Goal: Information Seeking & Learning: Learn about a topic

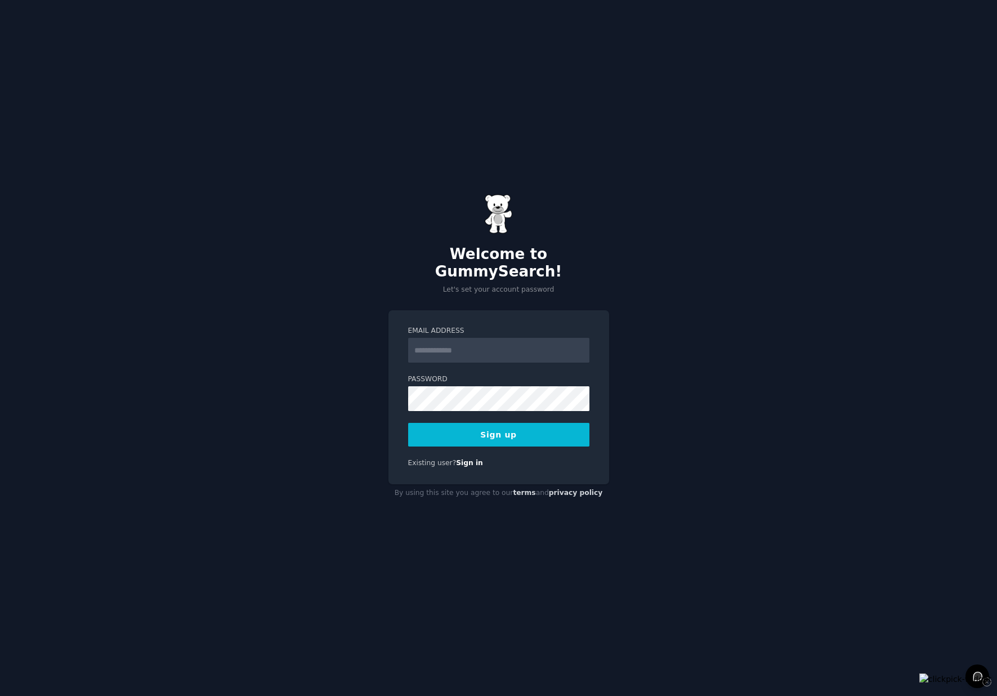
click at [459, 338] on input "Email Address" at bounding box center [498, 350] width 181 height 25
type input "**********"
click at [440, 406] on form "**********" at bounding box center [498, 386] width 181 height 120
click at [463, 423] on button "Sign up" at bounding box center [498, 435] width 181 height 24
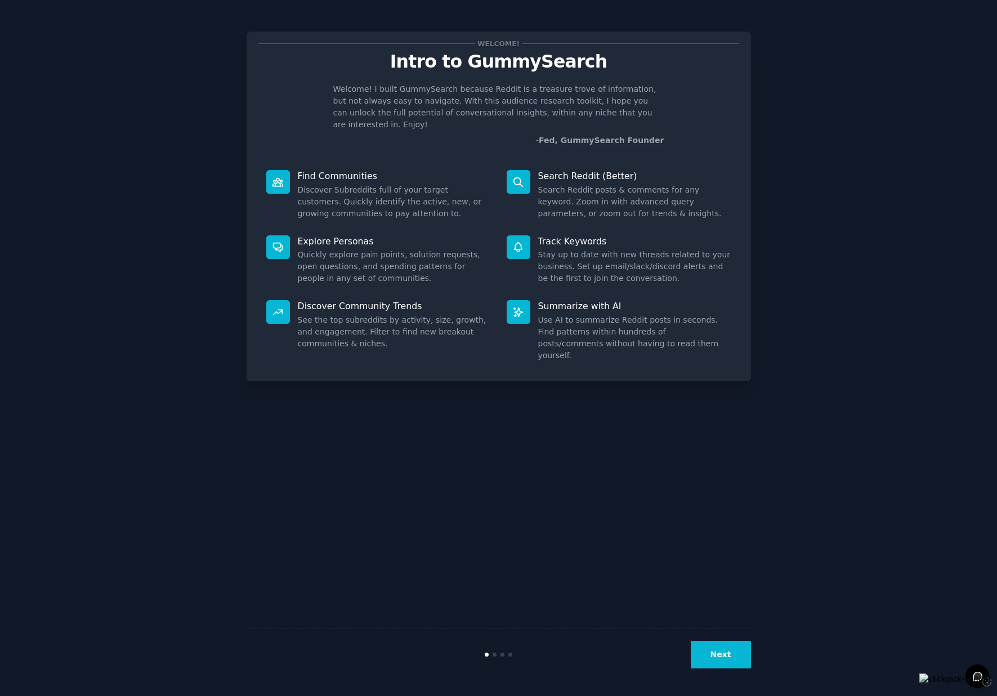
click at [712, 583] on div "Welcome! Intro to GummySearch Welcome! I built GummySearch because Reddit is a …" at bounding box center [499, 348] width 504 height 664
click at [720, 651] on button "Next" at bounding box center [721, 655] width 60 height 28
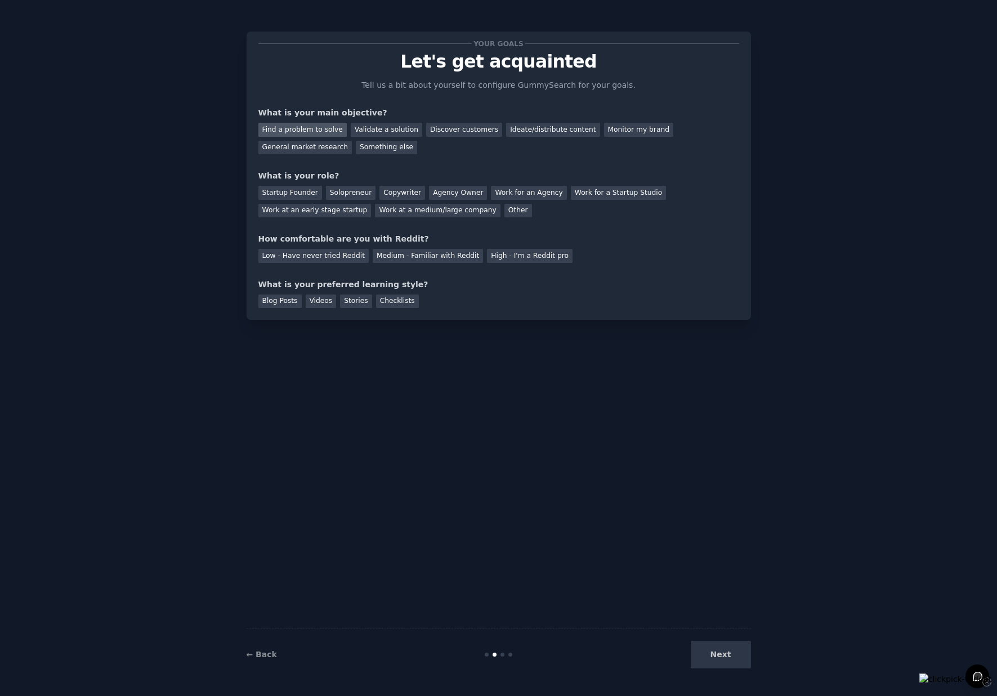
click at [316, 131] on div "Find a problem to solve" at bounding box center [302, 130] width 88 height 14
click at [381, 132] on div "Validate a solution" at bounding box center [387, 130] width 72 height 14
click at [302, 128] on div "Find a problem to solve" at bounding box center [302, 130] width 88 height 14
click at [724, 639] on div "← Back Next" at bounding box center [499, 654] width 504 height 52
click at [726, 654] on div "Next" at bounding box center [667, 655] width 168 height 28
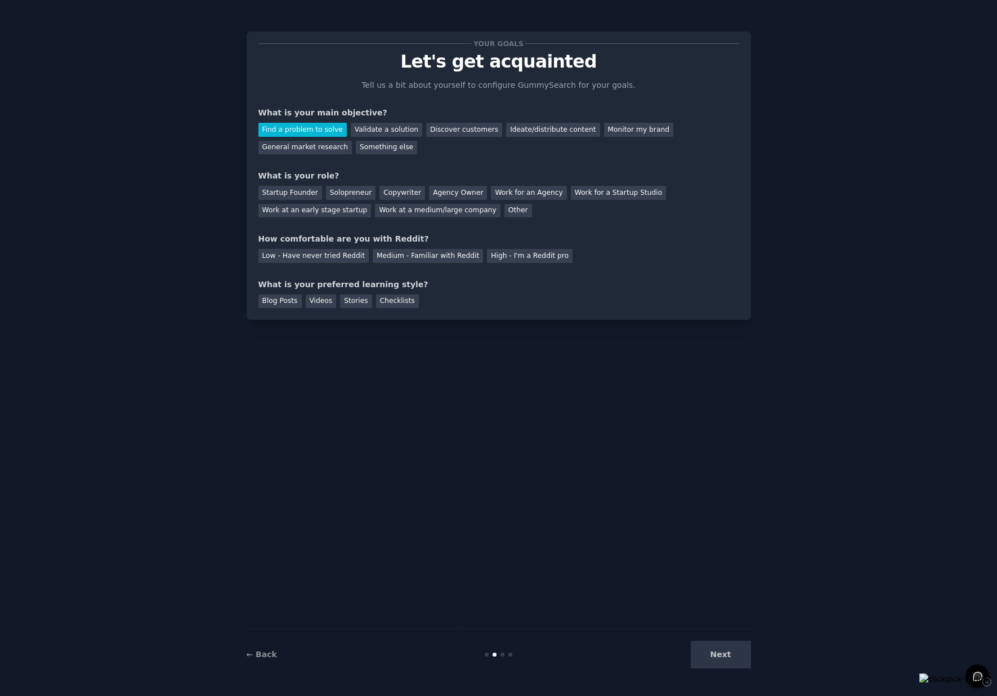
click at [723, 659] on div "Next" at bounding box center [667, 655] width 168 height 28
click at [339, 191] on div "Solopreneur" at bounding box center [351, 193] width 50 height 14
click at [339, 258] on div "Low - Have never tried Reddit" at bounding box center [313, 256] width 110 height 14
click at [289, 300] on div "Blog Posts" at bounding box center [279, 301] width 43 height 14
click at [315, 304] on div "Videos" at bounding box center [321, 301] width 31 height 14
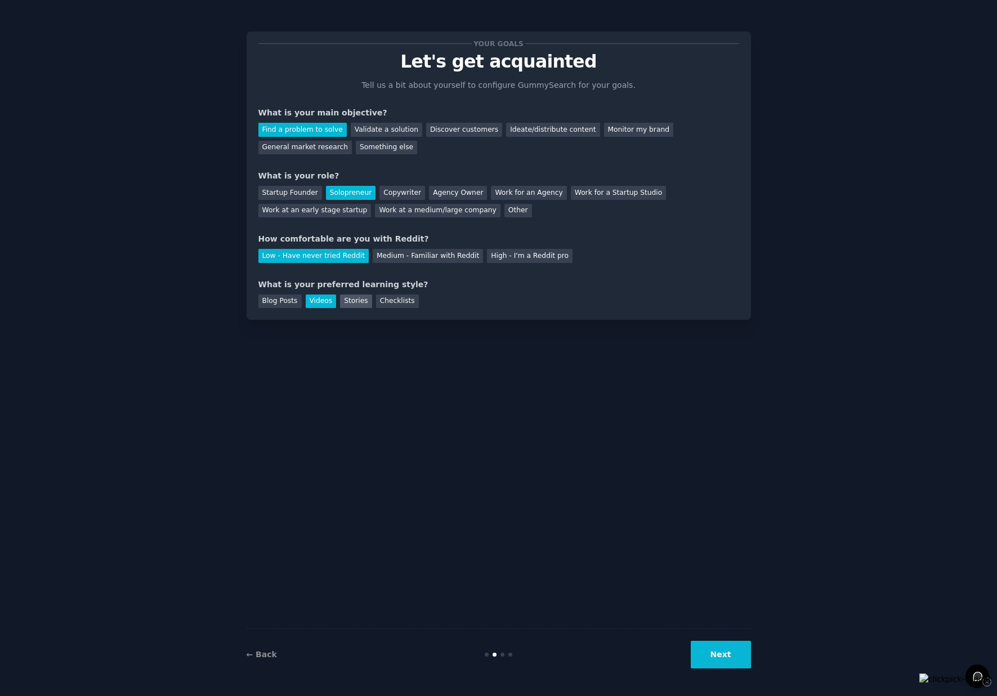
click at [347, 302] on div "Stories" at bounding box center [356, 301] width 32 height 14
click at [391, 303] on div "Checklists" at bounding box center [397, 301] width 43 height 14
click at [720, 650] on button "Next" at bounding box center [721, 655] width 60 height 28
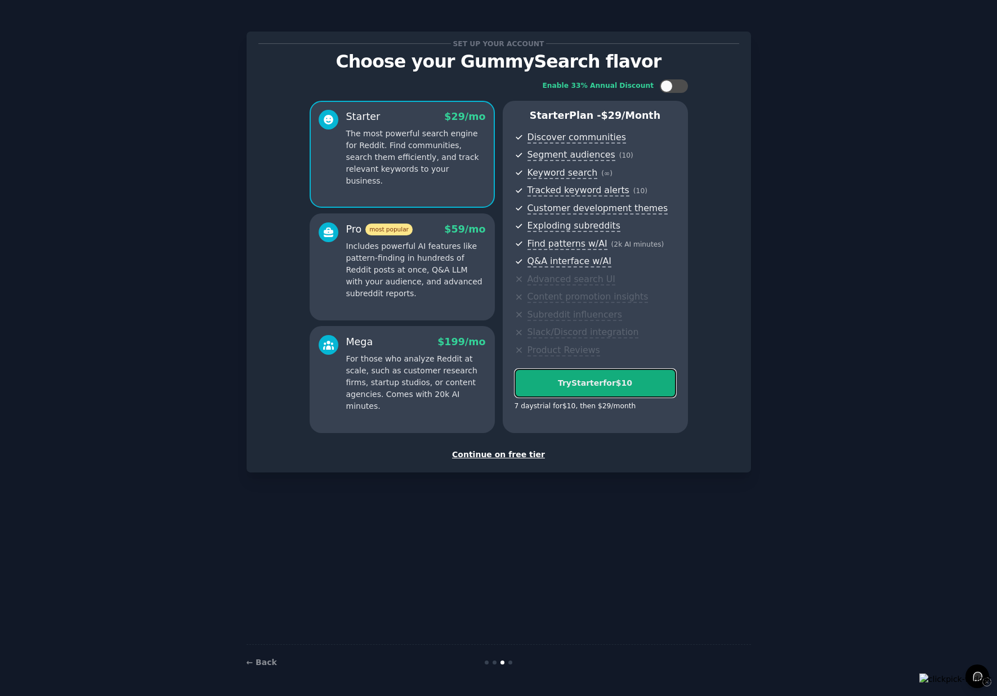
click at [611, 380] on div "Try Starter for $10" at bounding box center [595, 383] width 160 height 12
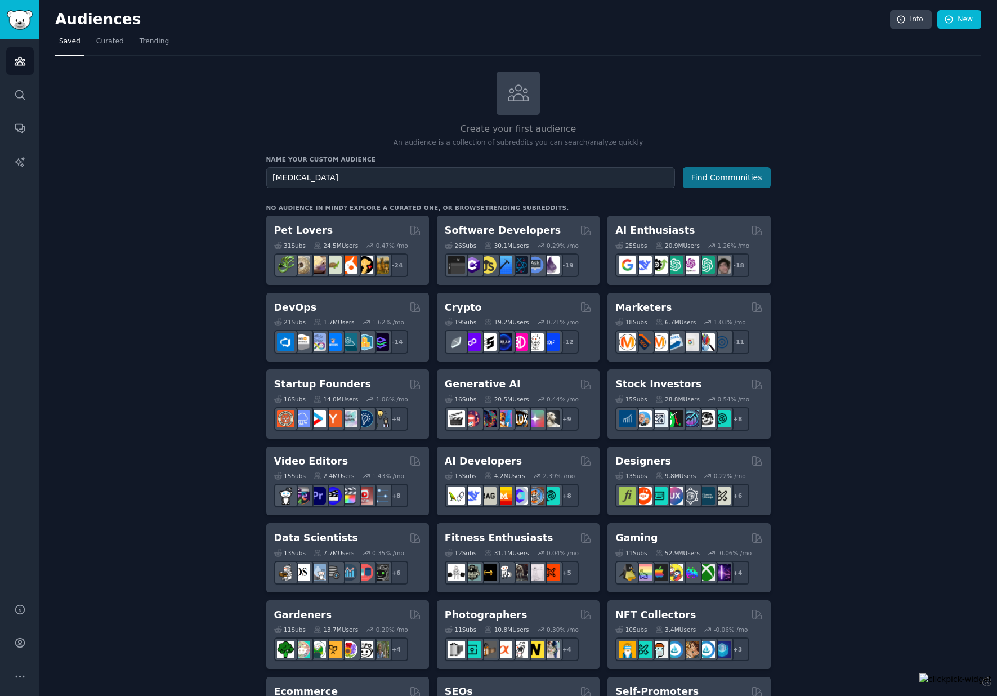
type input "ADHD"
click at [743, 175] on button "Find Communities" at bounding box center [727, 177] width 88 height 21
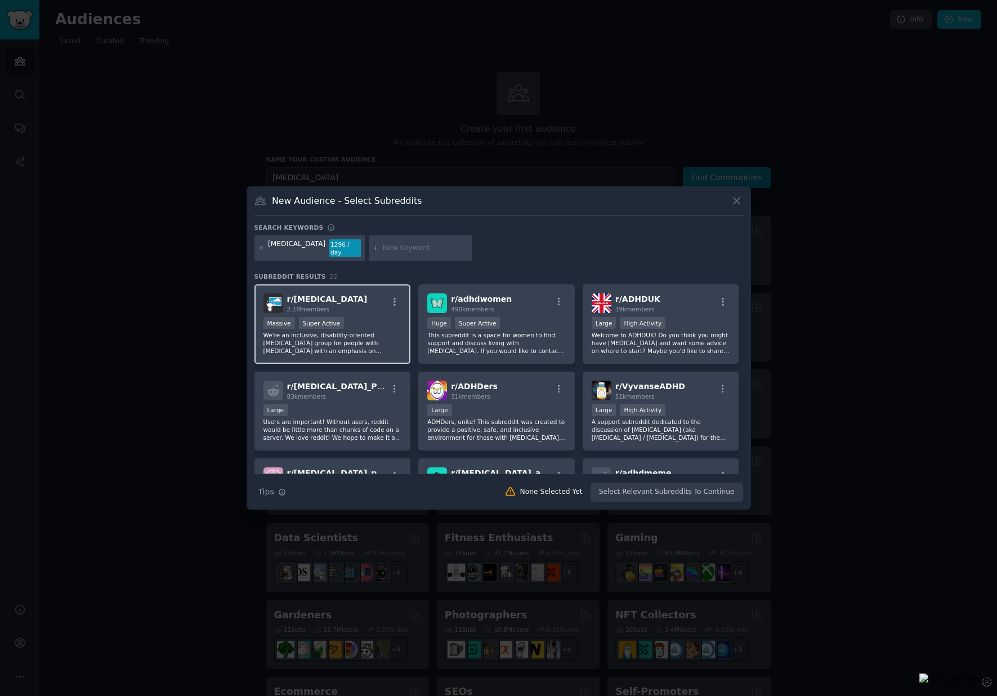
click at [301, 296] on span "r/ ADHD" at bounding box center [327, 298] width 81 height 9
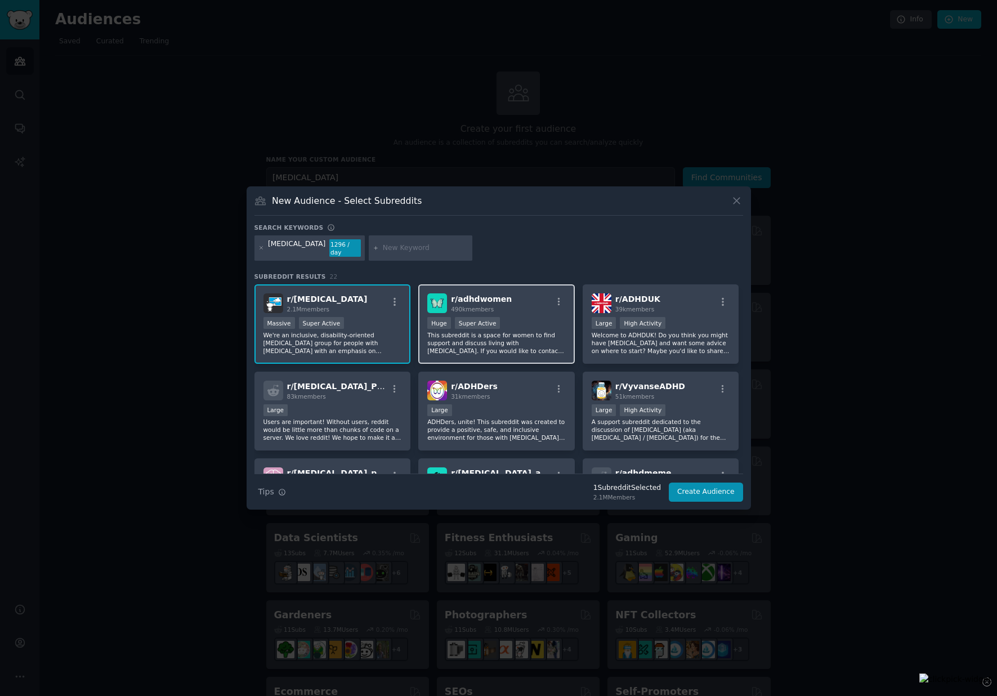
click at [526, 354] on div "r/ adhdwomen 490k members Huge Super Active This subreddit is a space for women…" at bounding box center [496, 323] width 157 height 79
click at [628, 325] on div "Large High Activity" at bounding box center [661, 324] width 138 height 14
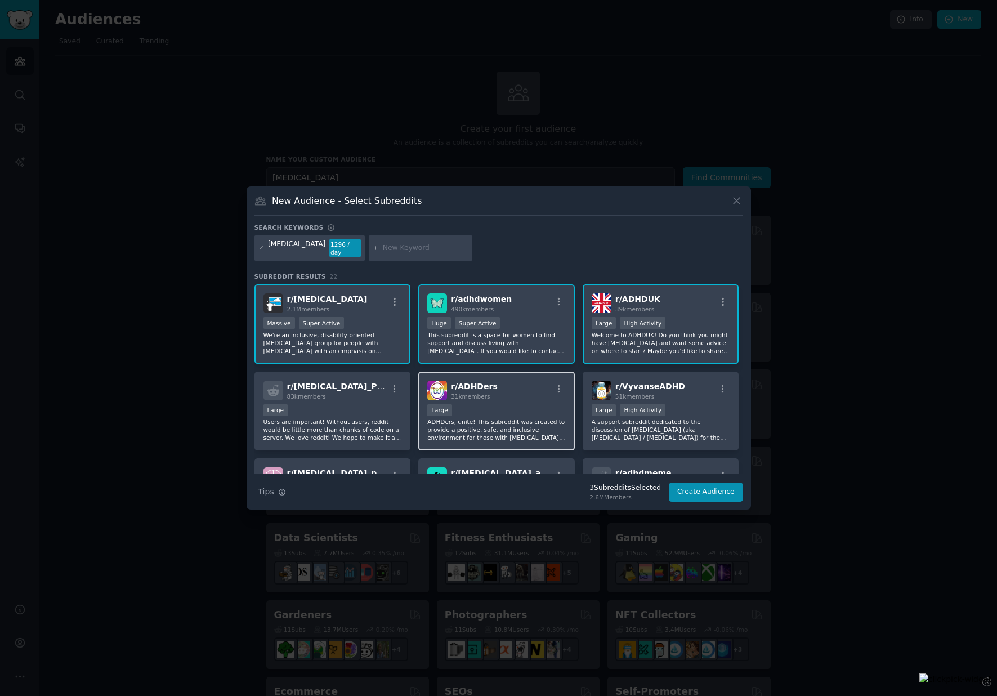
click at [510, 381] on div "r/ ADHDers 31k members" at bounding box center [496, 391] width 138 height 20
click at [644, 399] on div "r/ VyvanseADHD 51k members >= 80th percentile for submissions / day Large High …" at bounding box center [661, 411] width 157 height 79
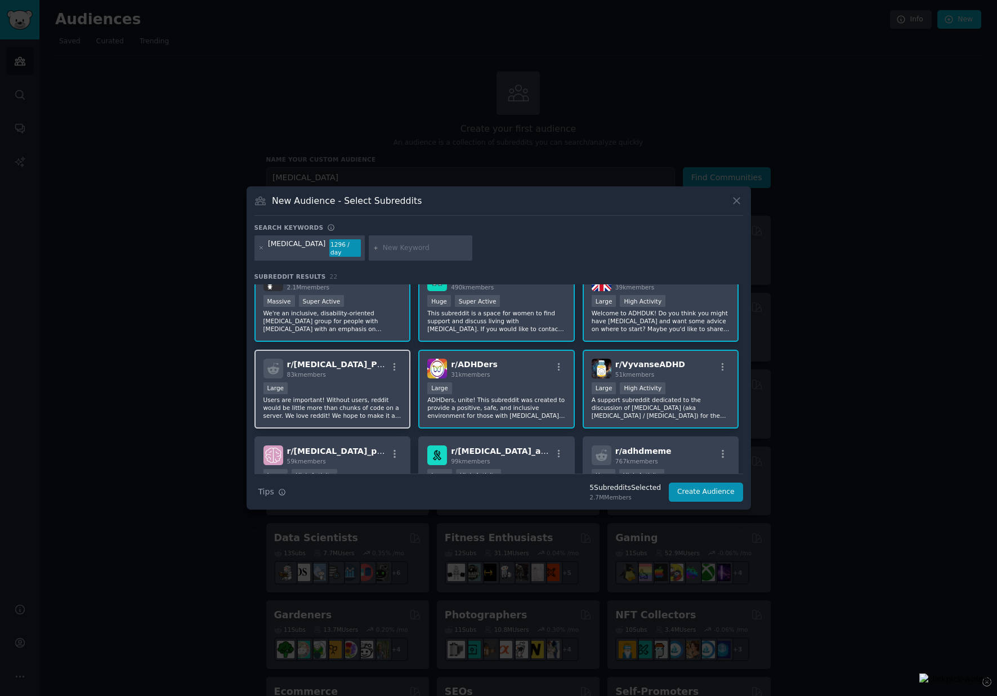
drag, startPoint x: 344, startPoint y: 378, endPoint x: 350, endPoint y: 382, distance: 6.9
click at [344, 382] on div "Large" at bounding box center [332, 389] width 138 height 14
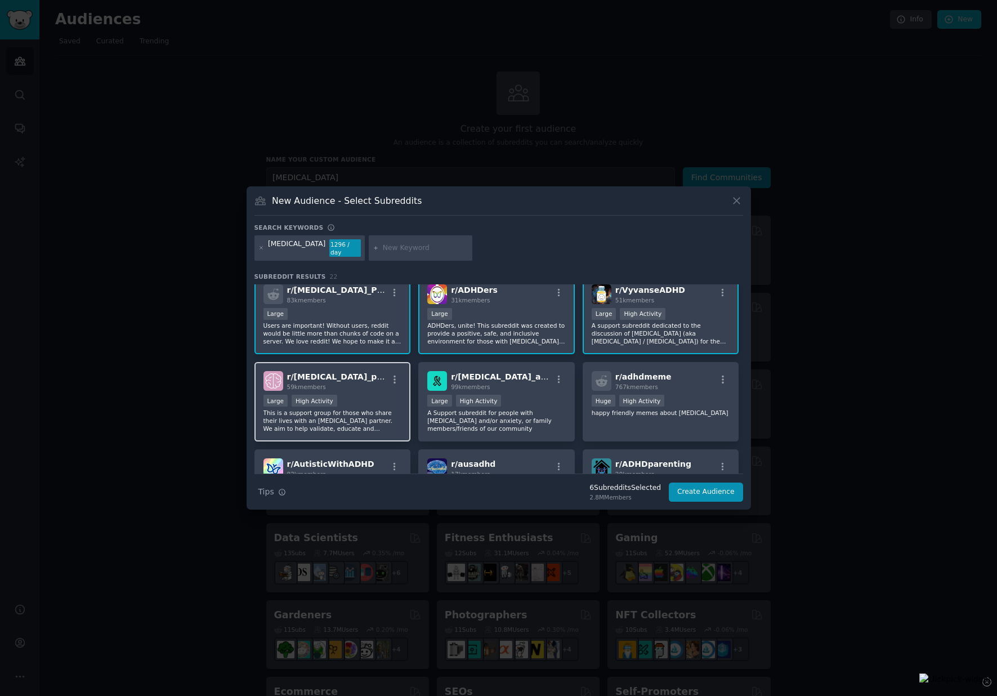
scroll to position [103, 0]
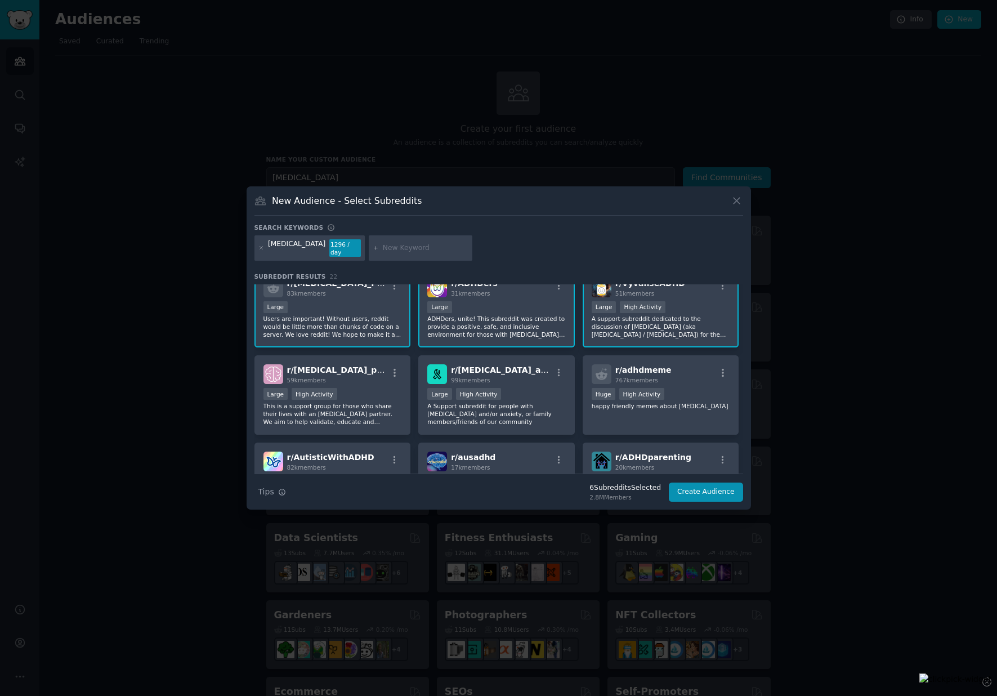
click at [345, 325] on p "Users are important! Without users, reddit would be little more than chunks of …" at bounding box center [332, 327] width 138 height 24
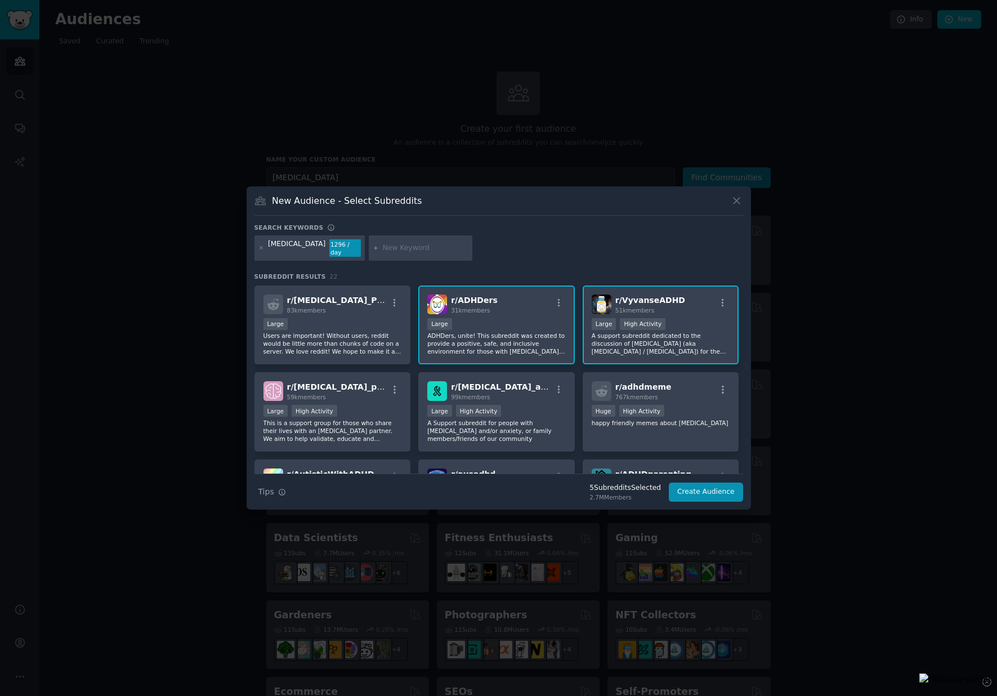
scroll to position [93, 0]
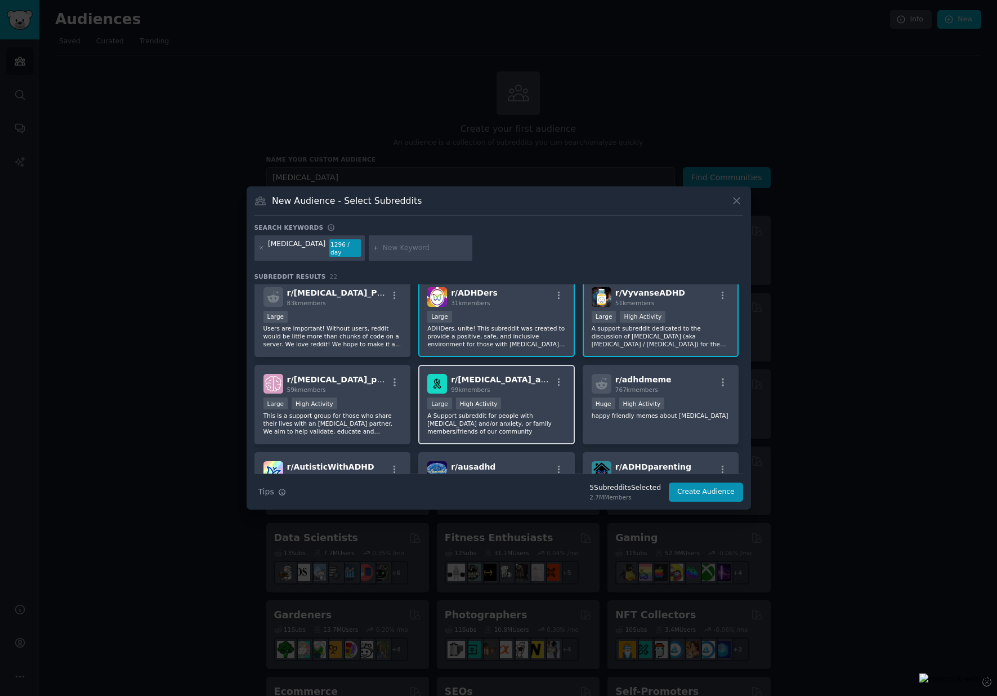
click at [551, 400] on div "Large High Activity" at bounding box center [496, 404] width 138 height 14
click at [394, 383] on div at bounding box center [395, 384] width 14 height 14
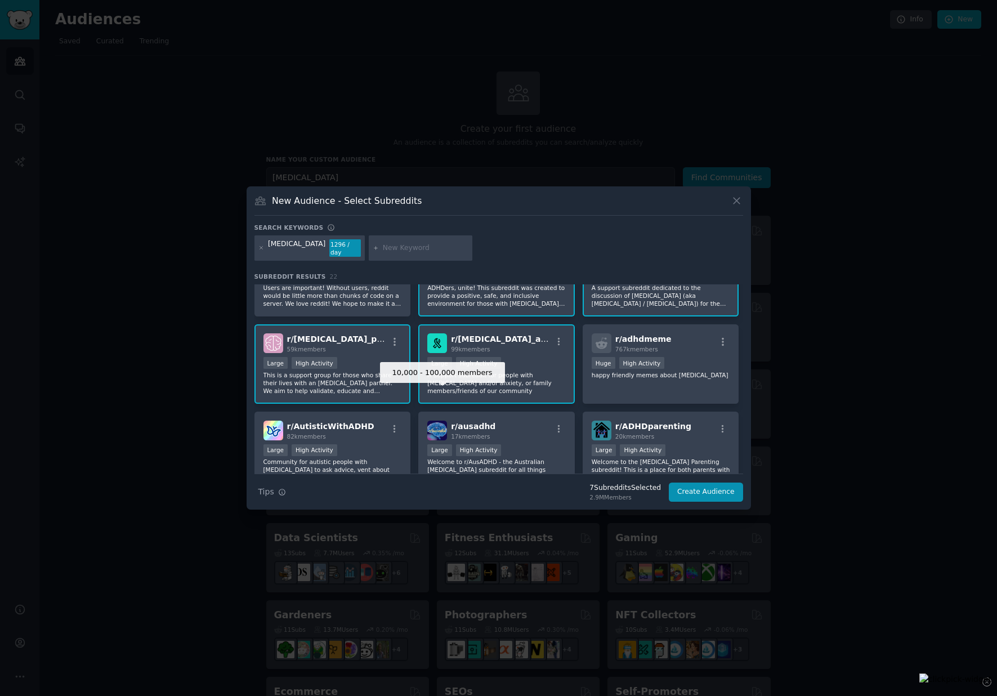
scroll to position [167, 0]
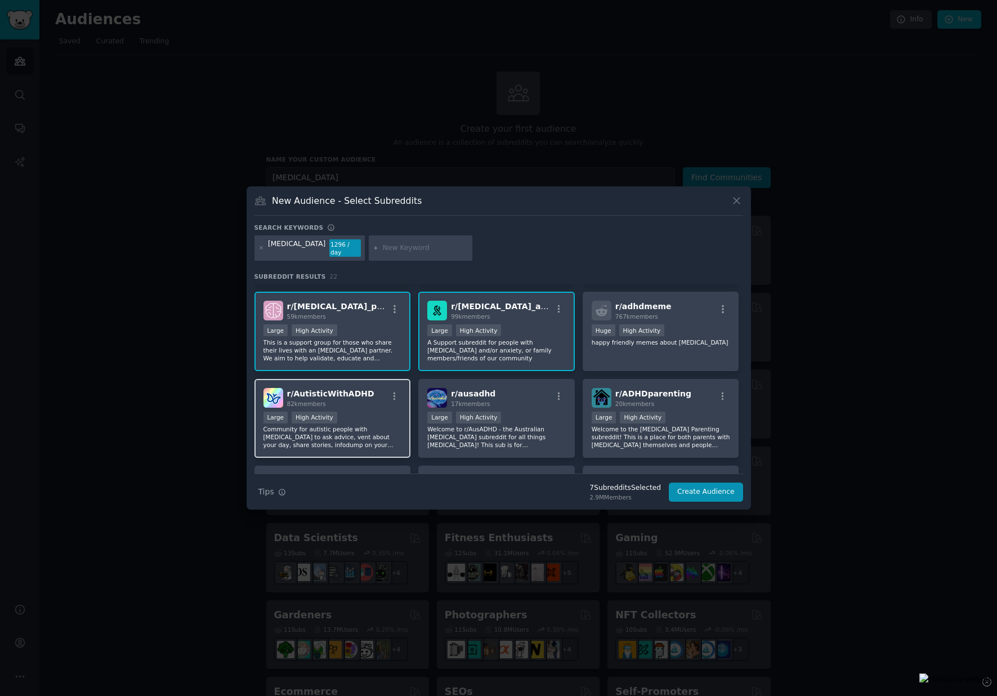
click at [371, 404] on div "r/ AutisticWithADHD 82k members Large High Activity Community for autistic peop…" at bounding box center [332, 418] width 157 height 79
click at [526, 417] on div "10,000 - 100,000 members Large High Activity" at bounding box center [496, 419] width 138 height 14
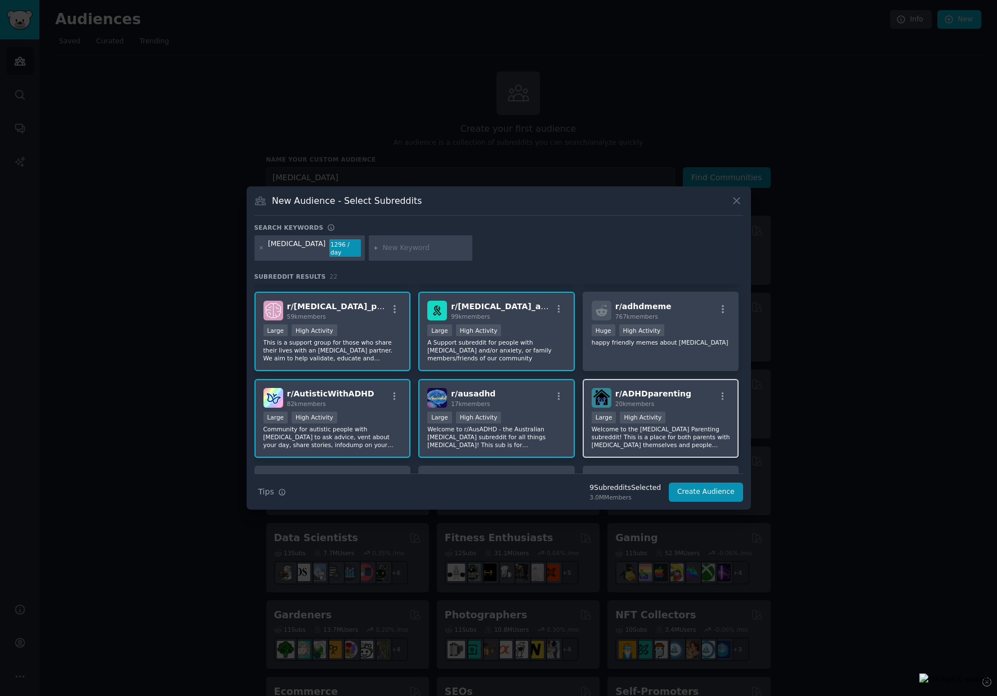
click at [677, 415] on div "Large High Activity" at bounding box center [661, 419] width 138 height 14
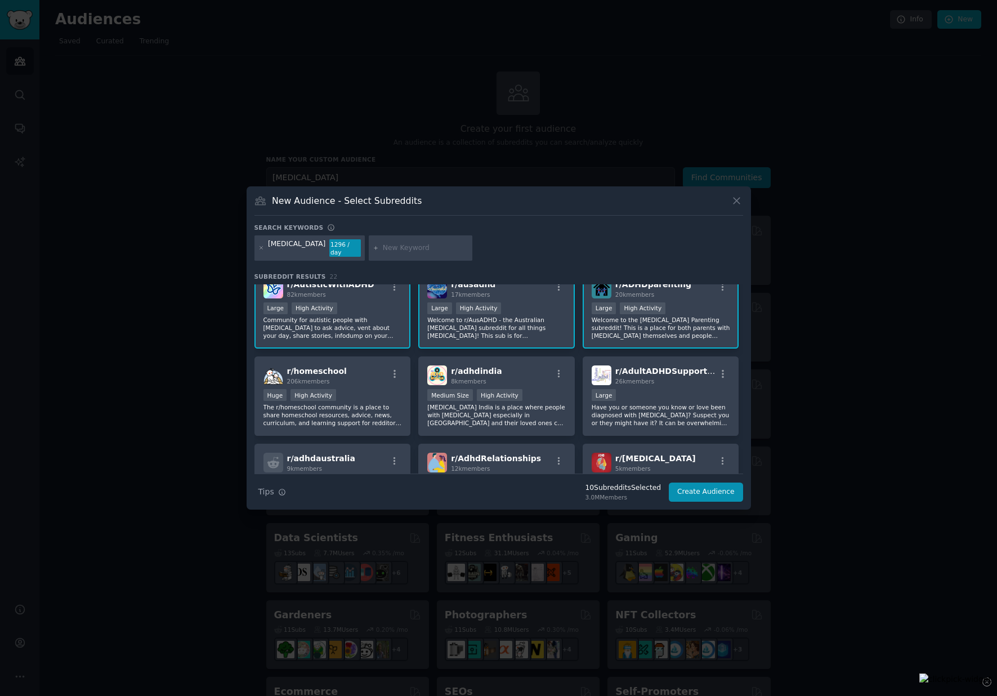
scroll to position [333, 0]
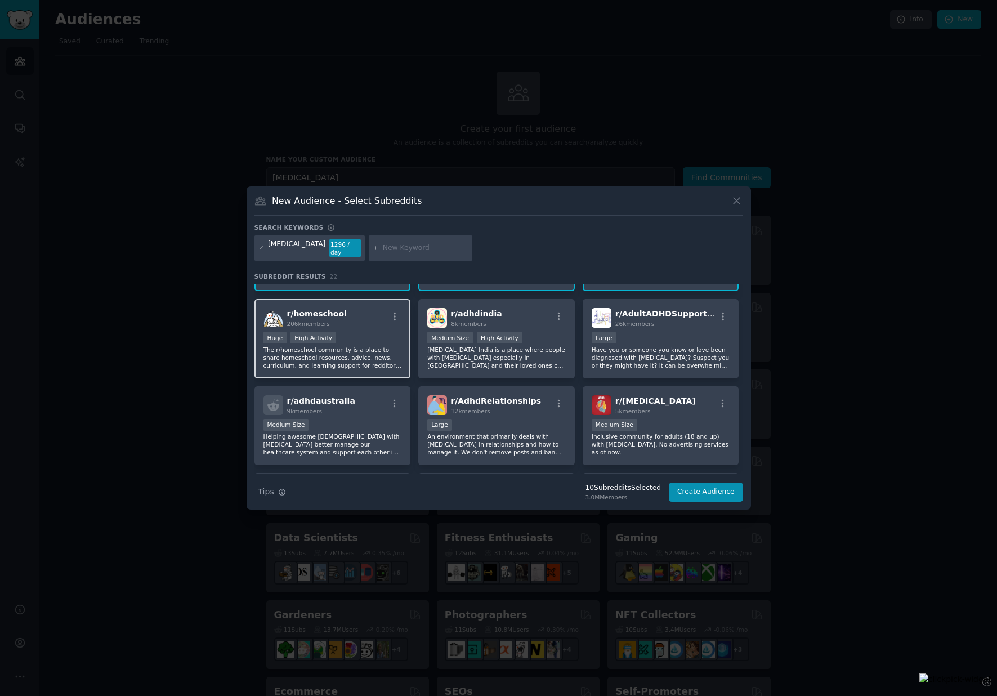
click at [350, 334] on div "Huge High Activity" at bounding box center [332, 339] width 138 height 14
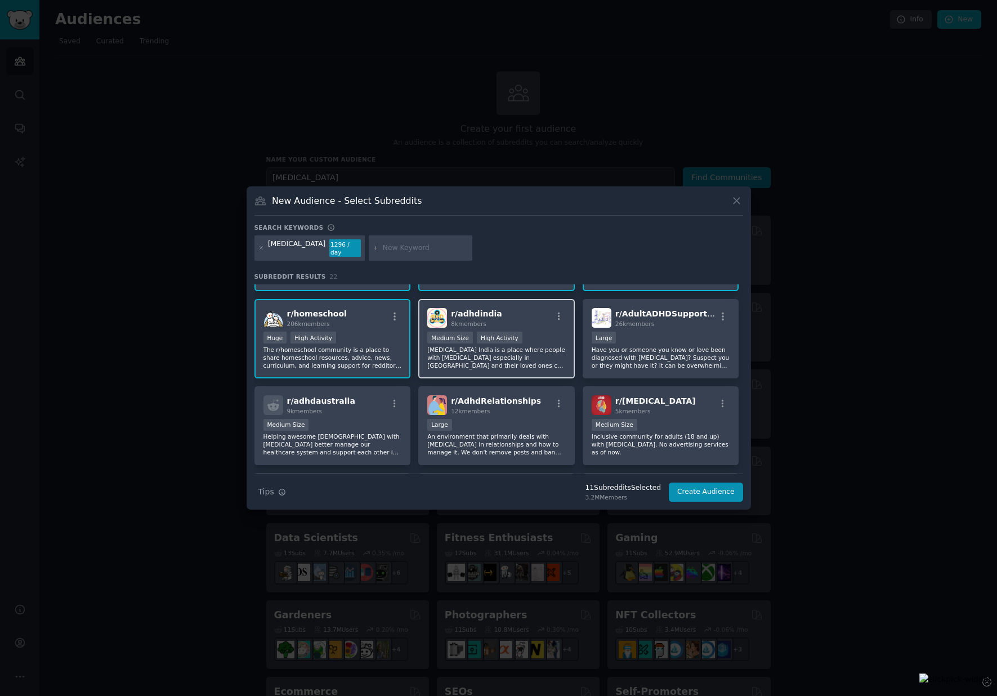
click at [472, 346] on p "ADHD India is a place where people with ADHD especially in India and their love…" at bounding box center [496, 358] width 138 height 24
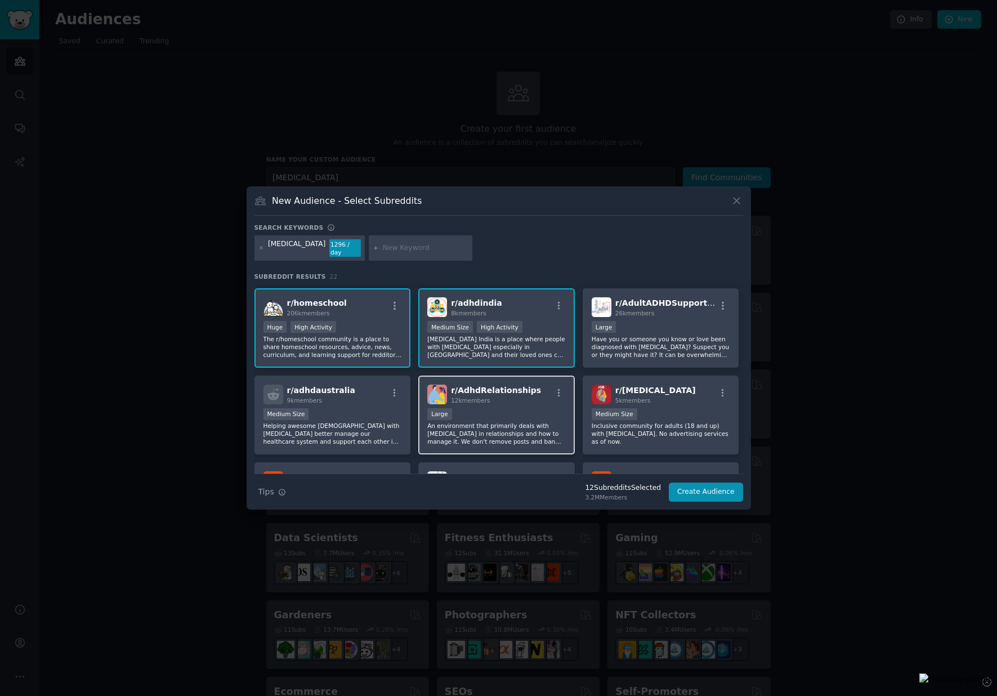
scroll to position [311, 0]
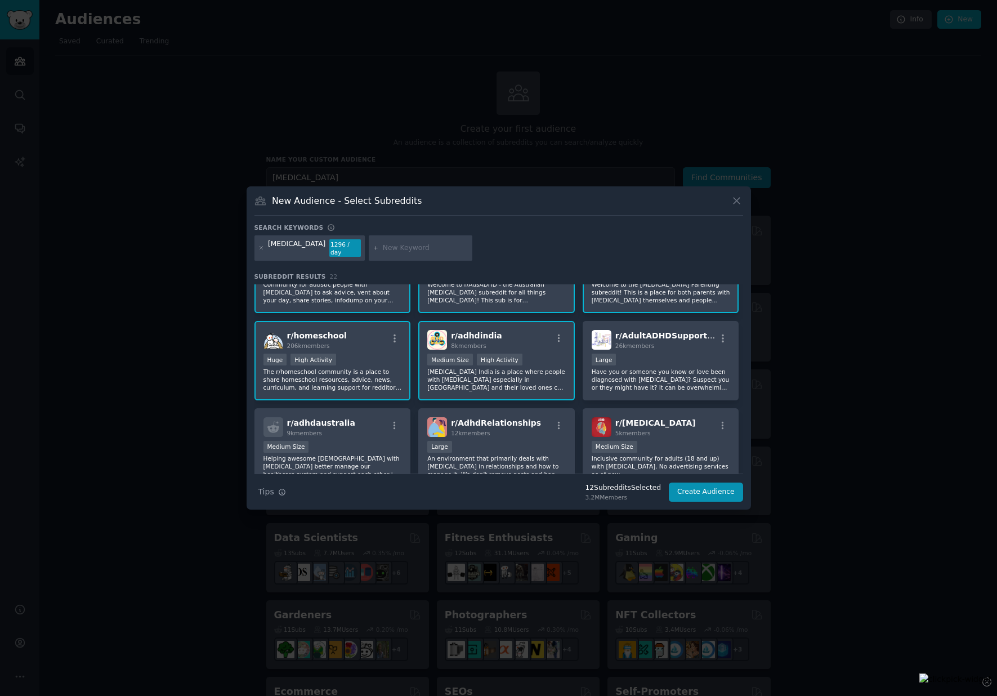
click at [356, 358] on div "Huge High Activity" at bounding box center [332, 361] width 138 height 14
click at [377, 368] on p "The r/homeschool community is a place to share homeschool resources, advice, ne…" at bounding box center [332, 380] width 138 height 24
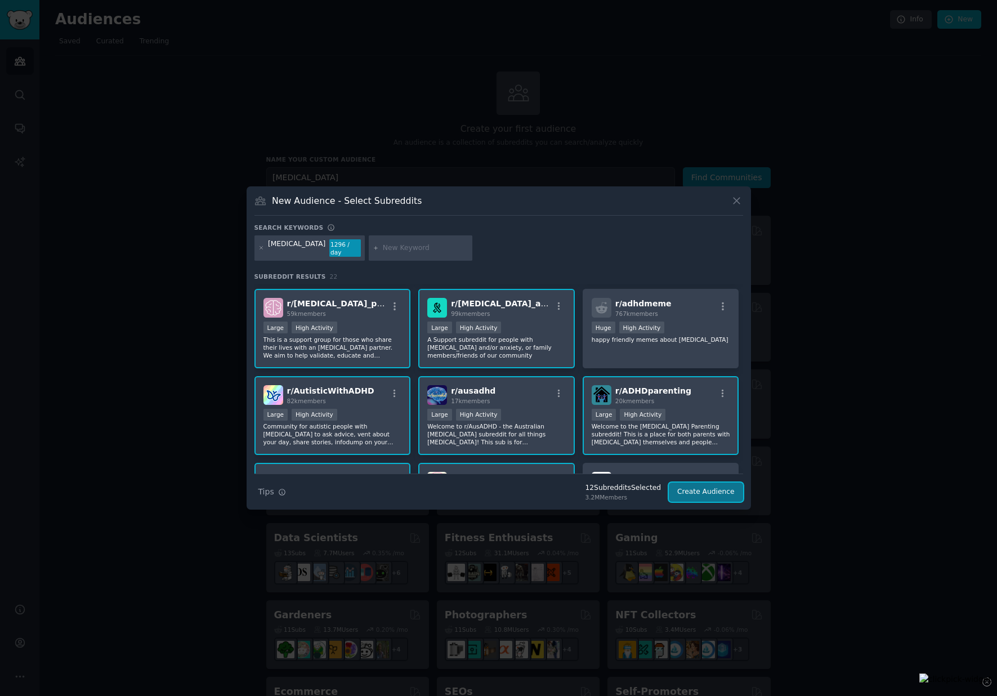
click at [711, 490] on button "Create Audience" at bounding box center [706, 491] width 74 height 19
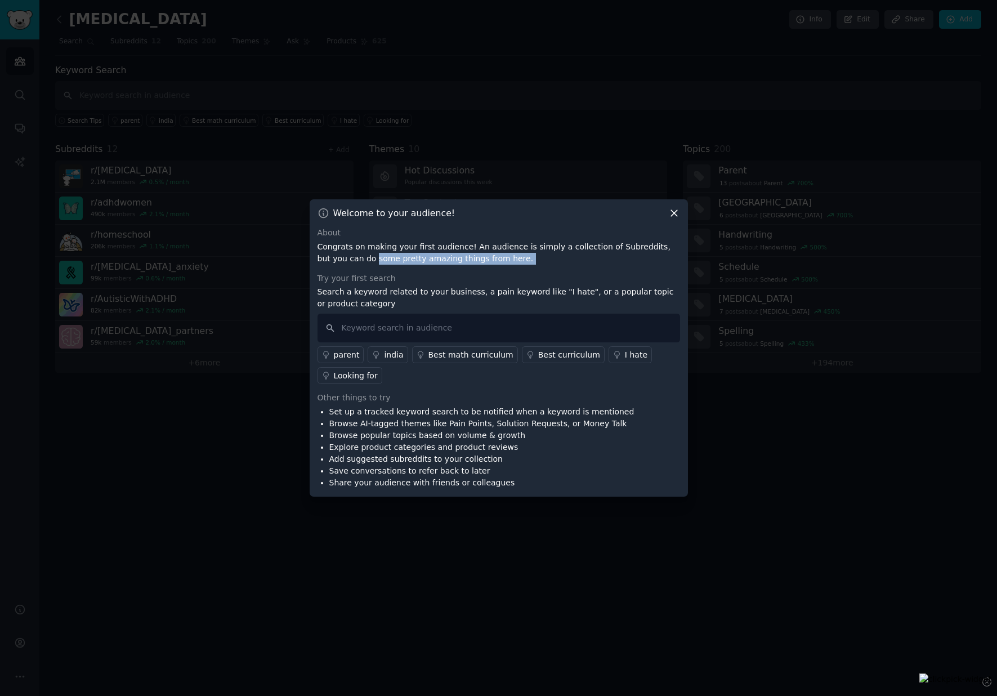
drag, startPoint x: 346, startPoint y: 263, endPoint x: 432, endPoint y: 265, distance: 85.6
click at [432, 265] on div "About Congrats on making your first audience! An audience is simply a collectio…" at bounding box center [499, 358] width 363 height 262
drag, startPoint x: 433, startPoint y: 275, endPoint x: 409, endPoint y: 278, distance: 24.4
click at [432, 275] on div "Try your first search" at bounding box center [499, 278] width 363 height 12
click at [538, 327] on input "text" at bounding box center [499, 328] width 363 height 29
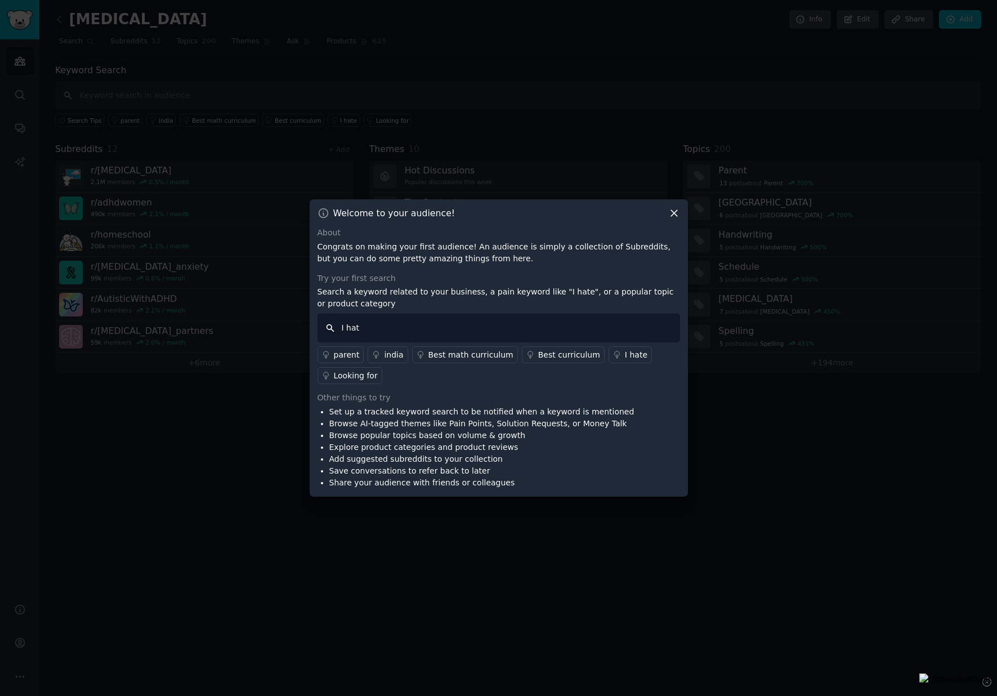
type input "I hate"
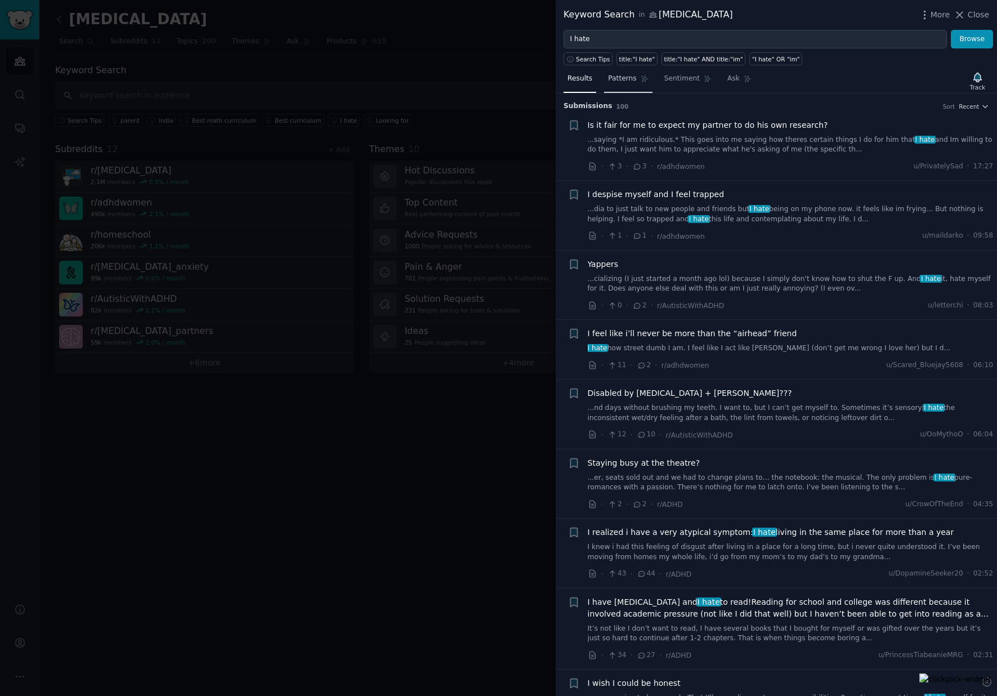
click at [619, 77] on span "Patterns" at bounding box center [622, 79] width 28 height 10
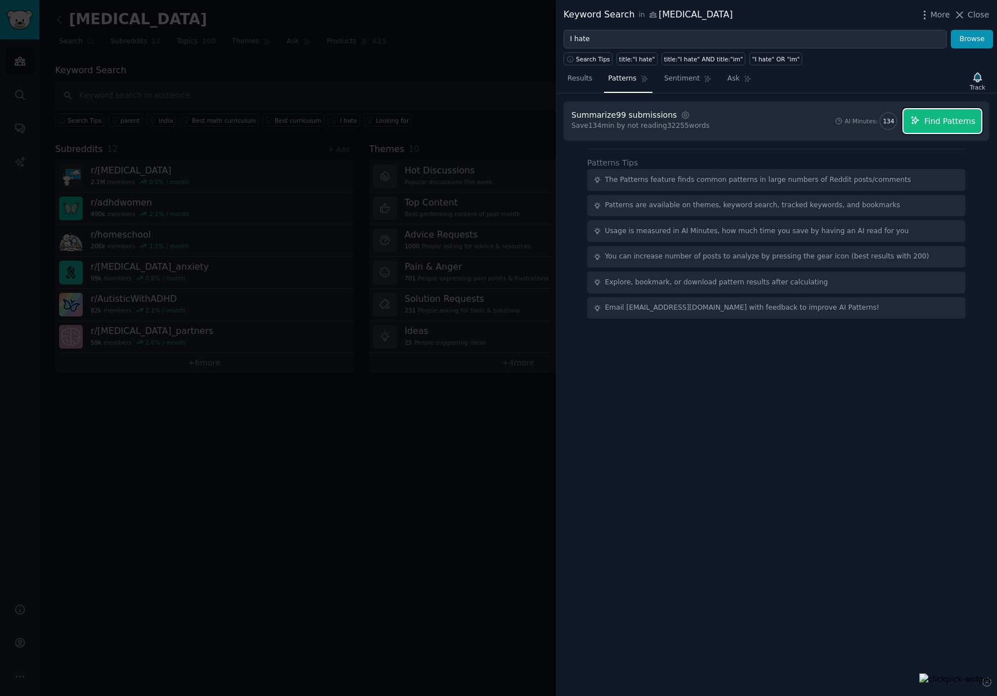
click at [925, 121] on button "Find Patterns" at bounding box center [943, 121] width 78 height 24
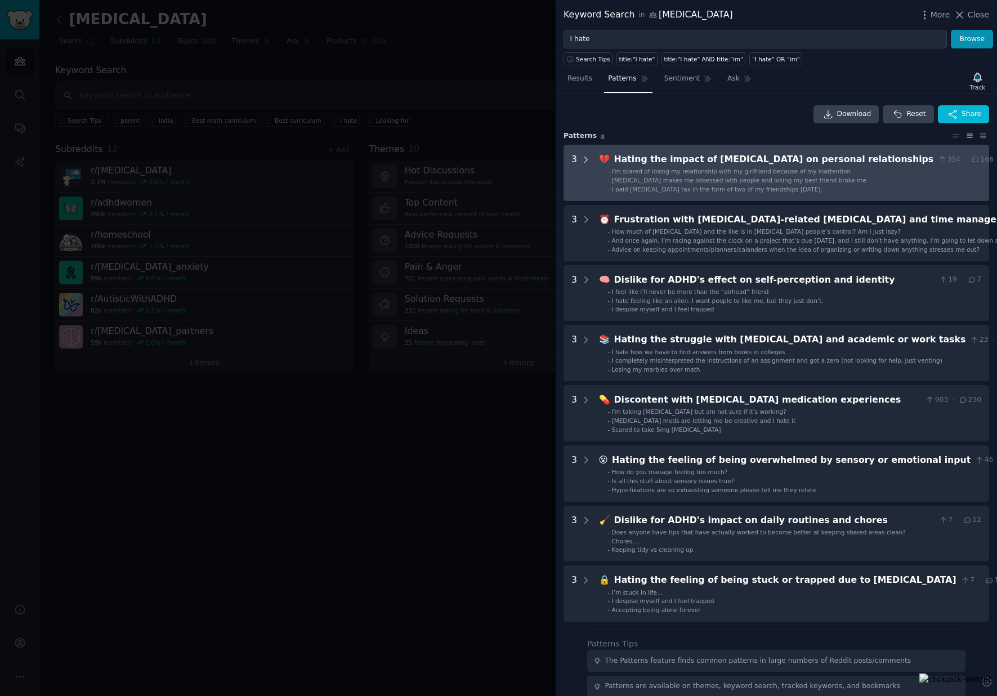
click at [585, 158] on icon at bounding box center [586, 160] width 10 height 10
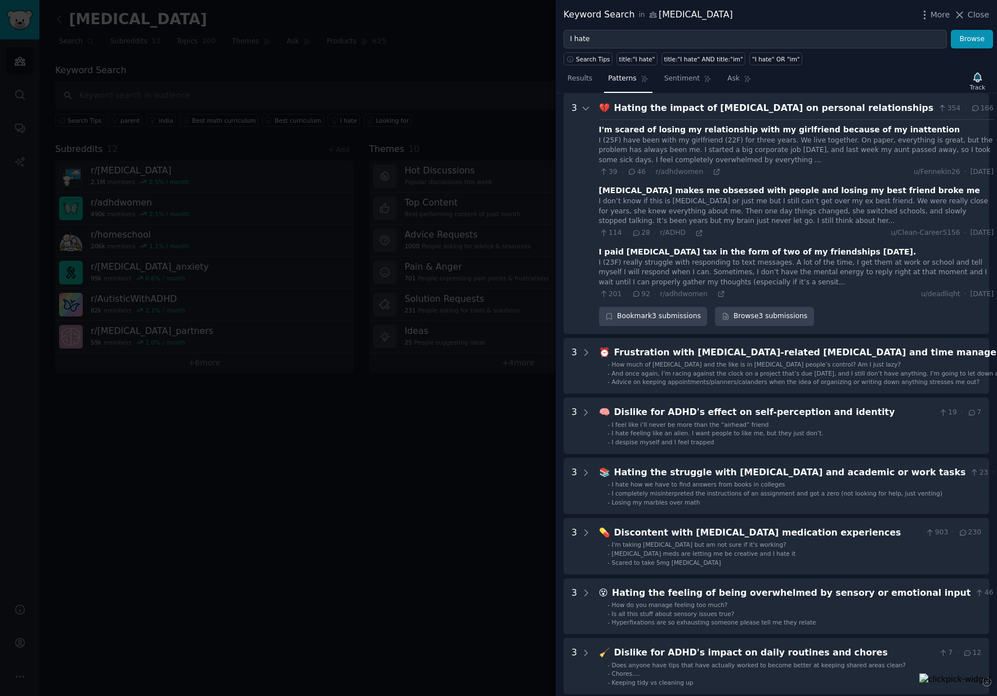
scroll to position [37, 0]
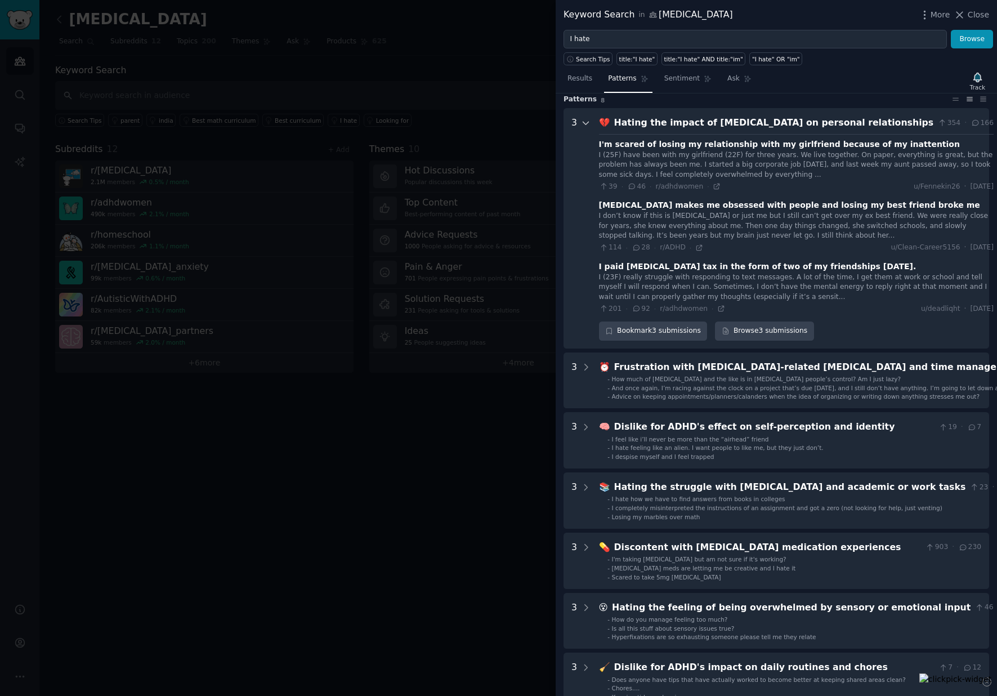
click at [586, 120] on icon at bounding box center [586, 123] width 10 height 10
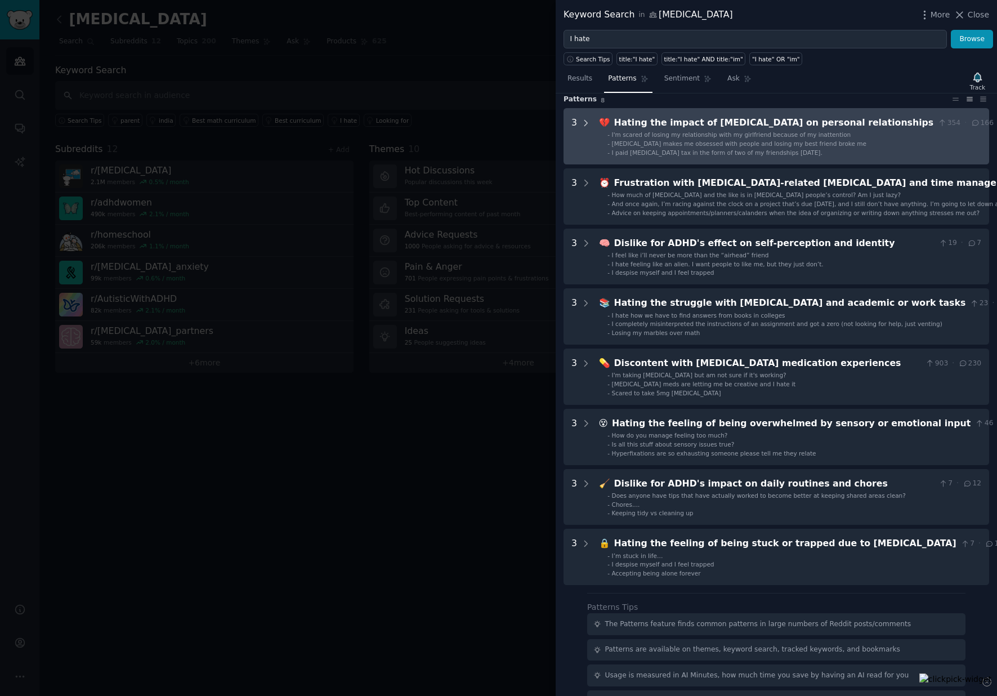
click at [588, 124] on icon at bounding box center [586, 123] width 10 height 10
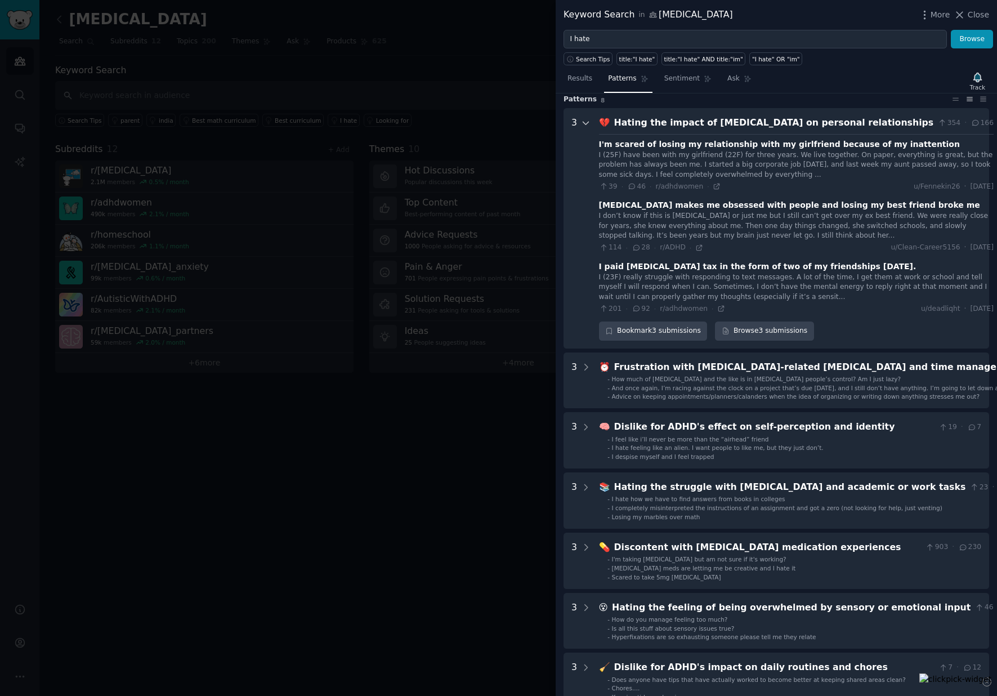
scroll to position [51, 0]
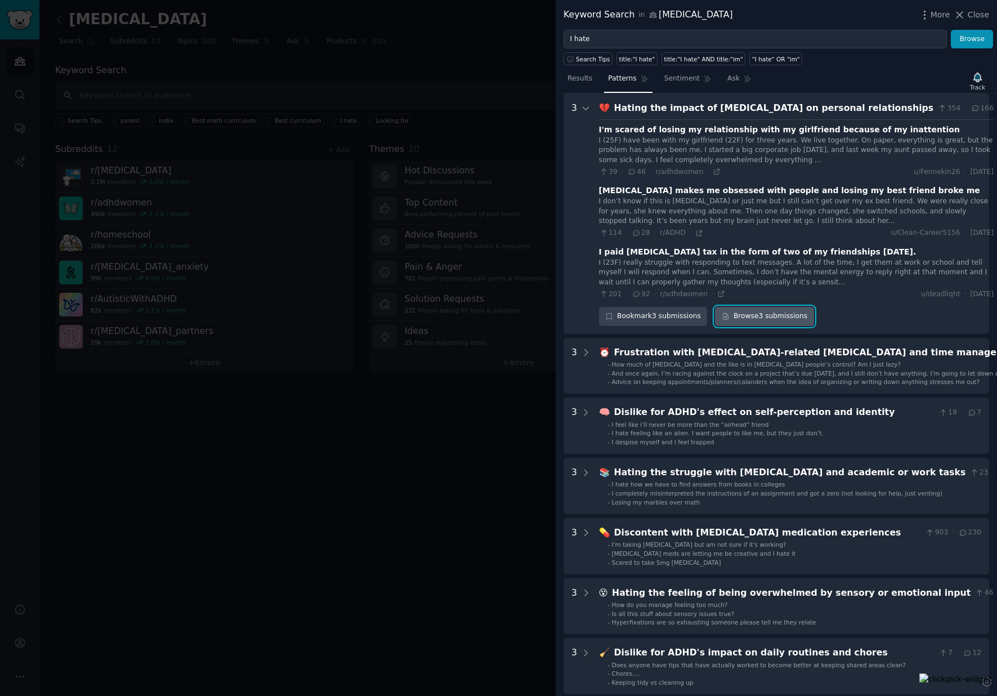
click at [765, 315] on link "Browse 3 submissions" at bounding box center [764, 316] width 99 height 19
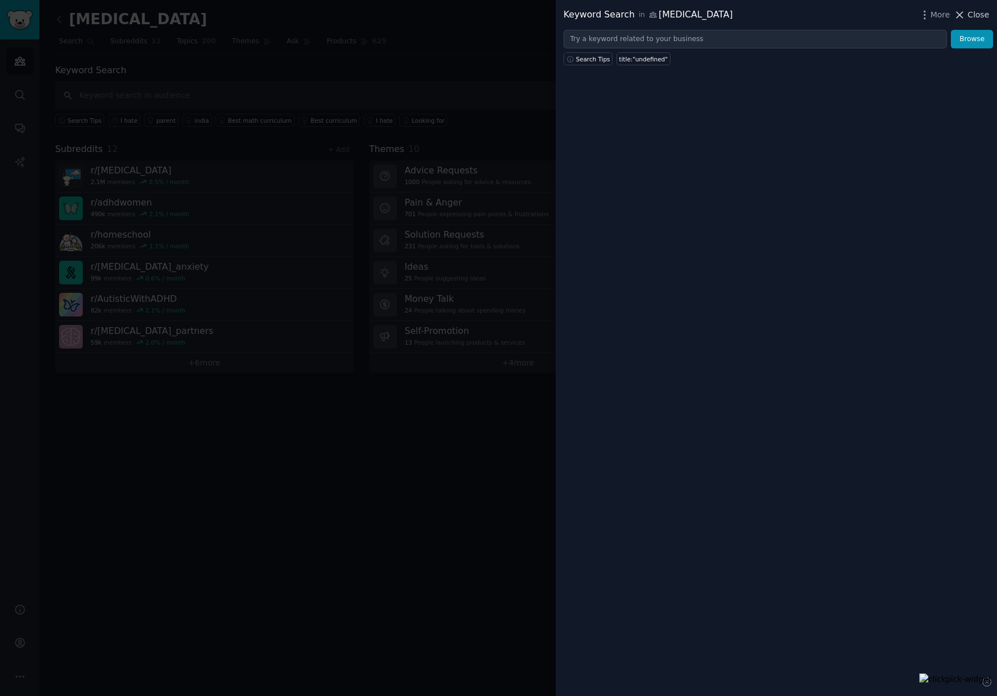
click at [972, 20] on span "Close" at bounding box center [978, 15] width 21 height 12
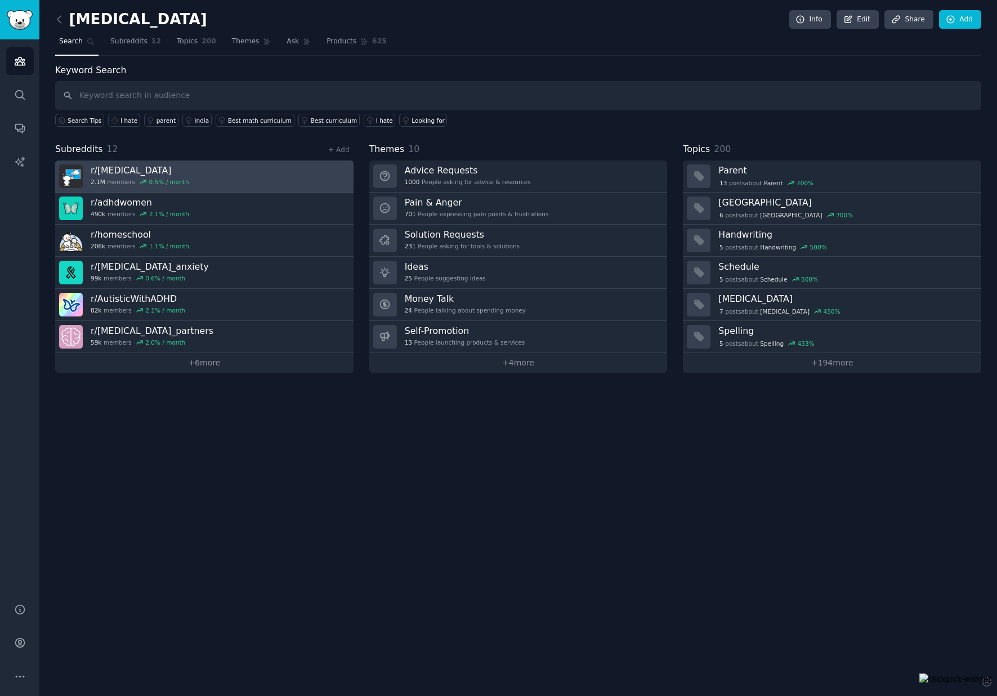
click at [118, 169] on h3 "r/ ADHD" at bounding box center [140, 170] width 99 height 12
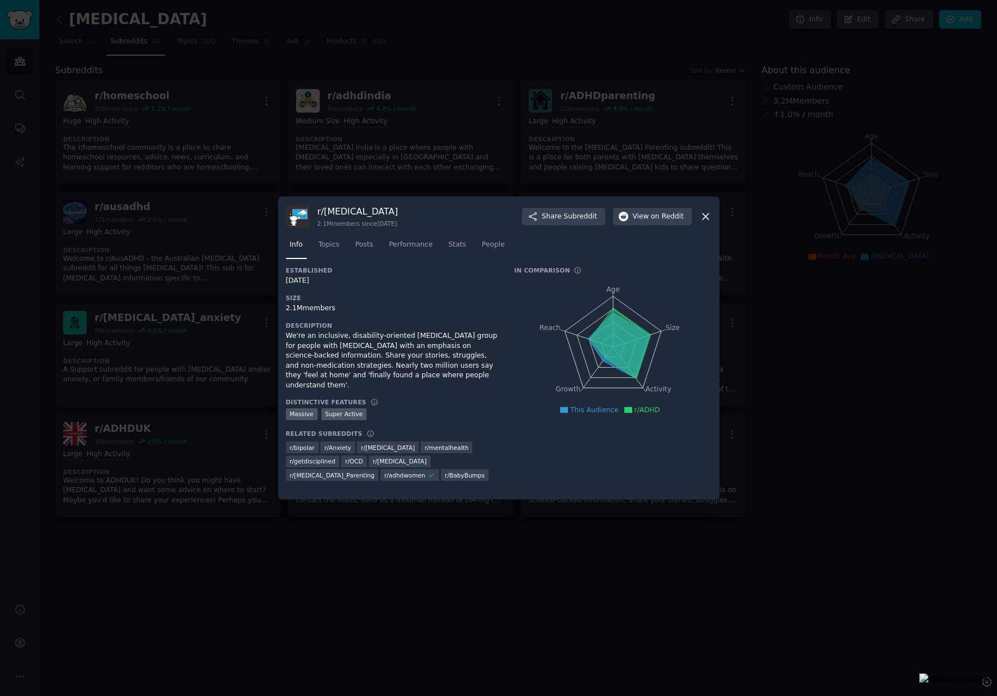
click at [759, 216] on div at bounding box center [498, 348] width 997 height 696
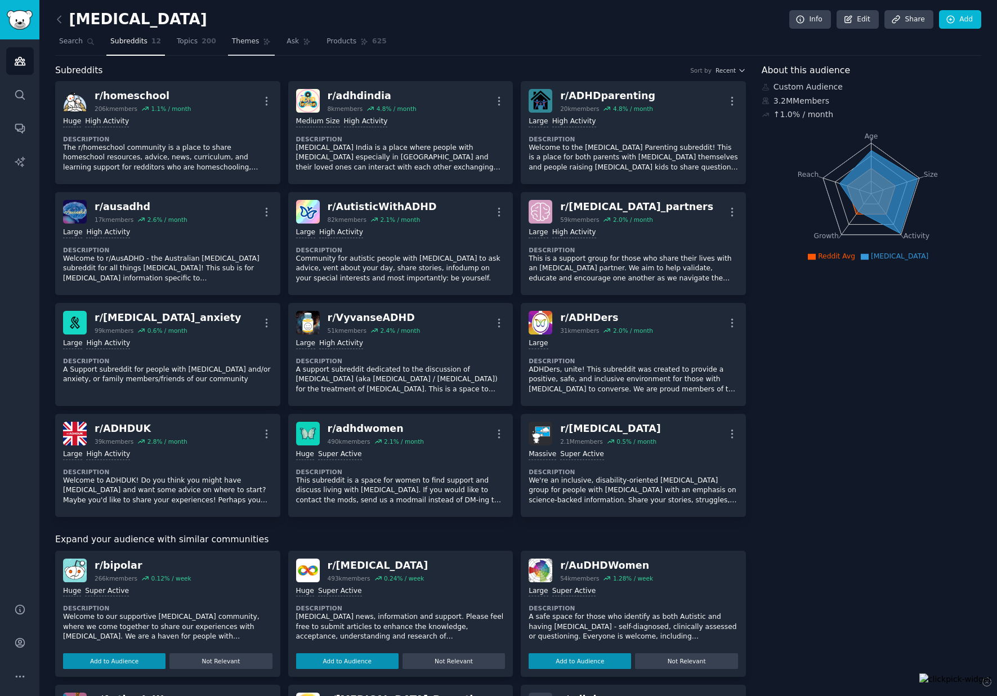
click at [244, 42] on span "Themes" at bounding box center [246, 42] width 28 height 10
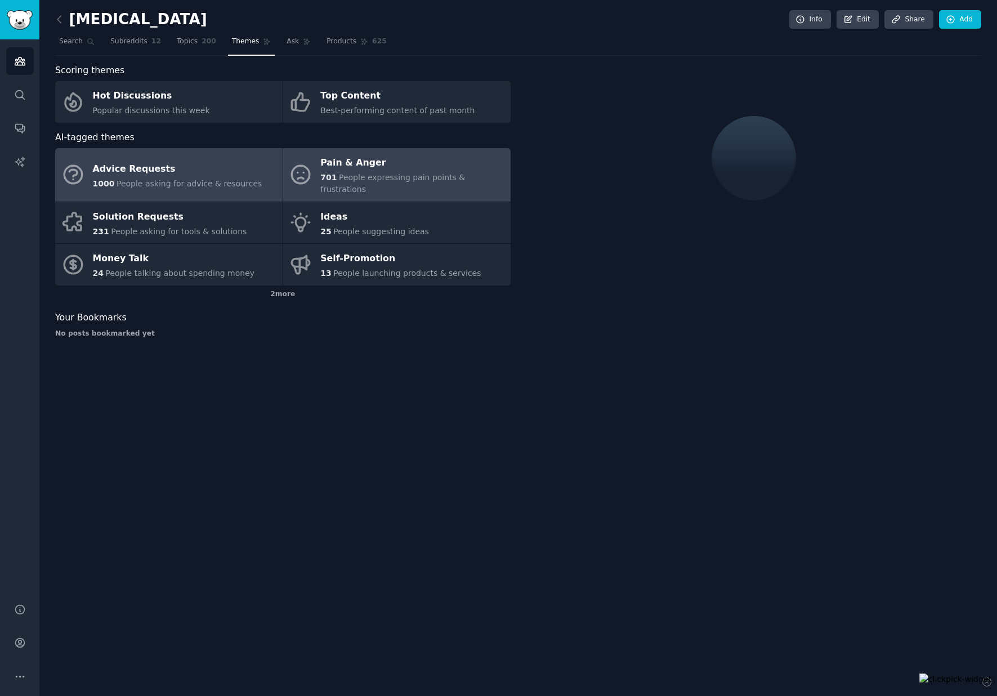
click at [338, 154] on div "Pain & Anger" at bounding box center [412, 163] width 184 height 18
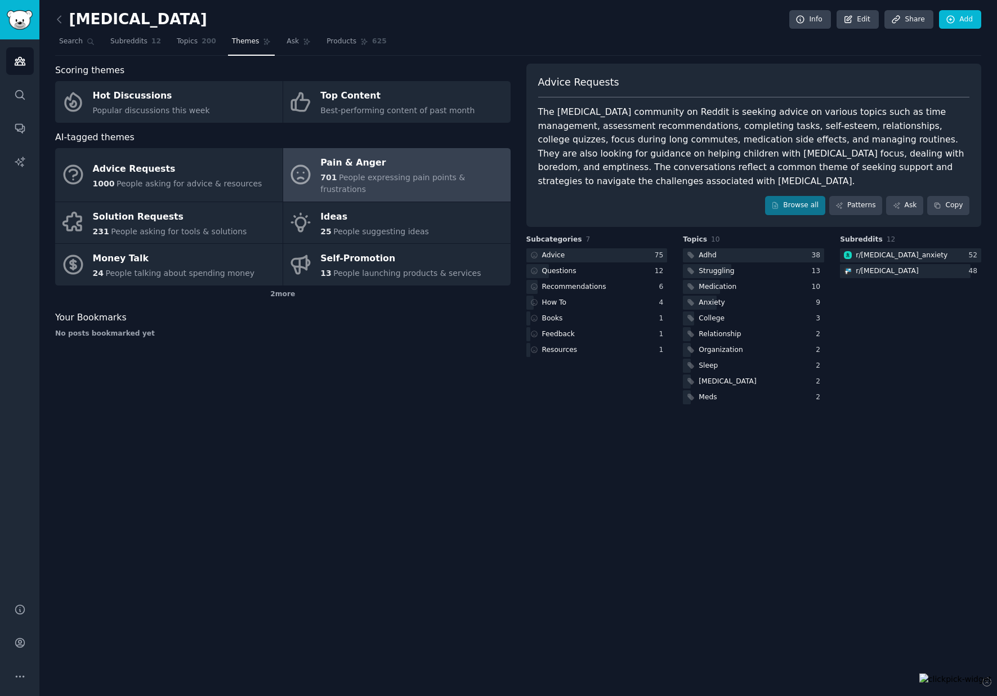
click at [339, 161] on div "Pain & Anger" at bounding box center [412, 163] width 184 height 18
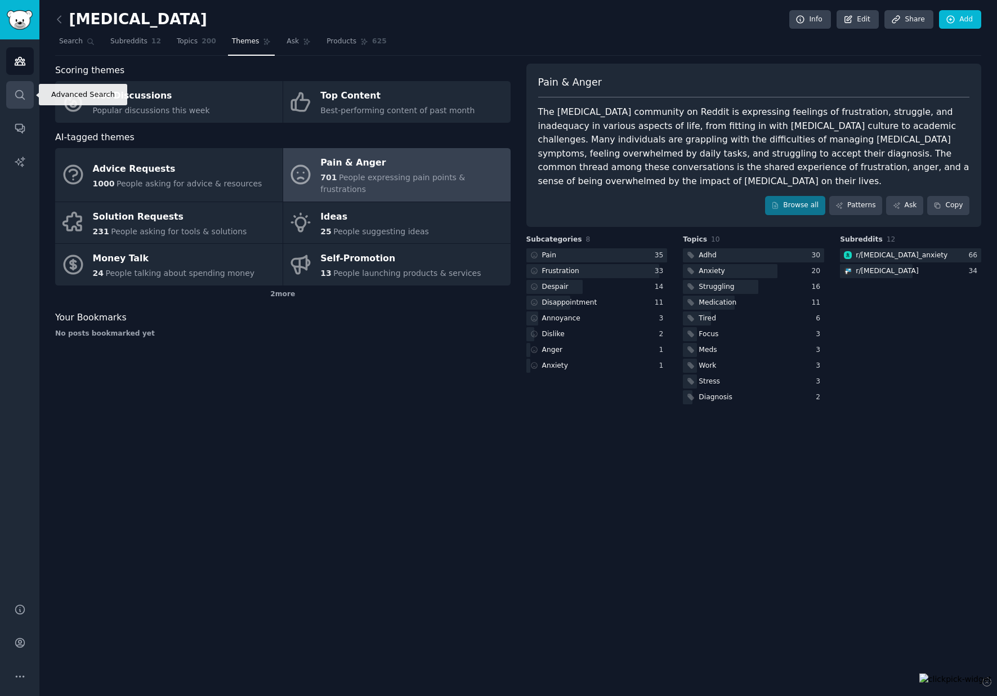
click at [24, 85] on link "Search" at bounding box center [20, 95] width 28 height 28
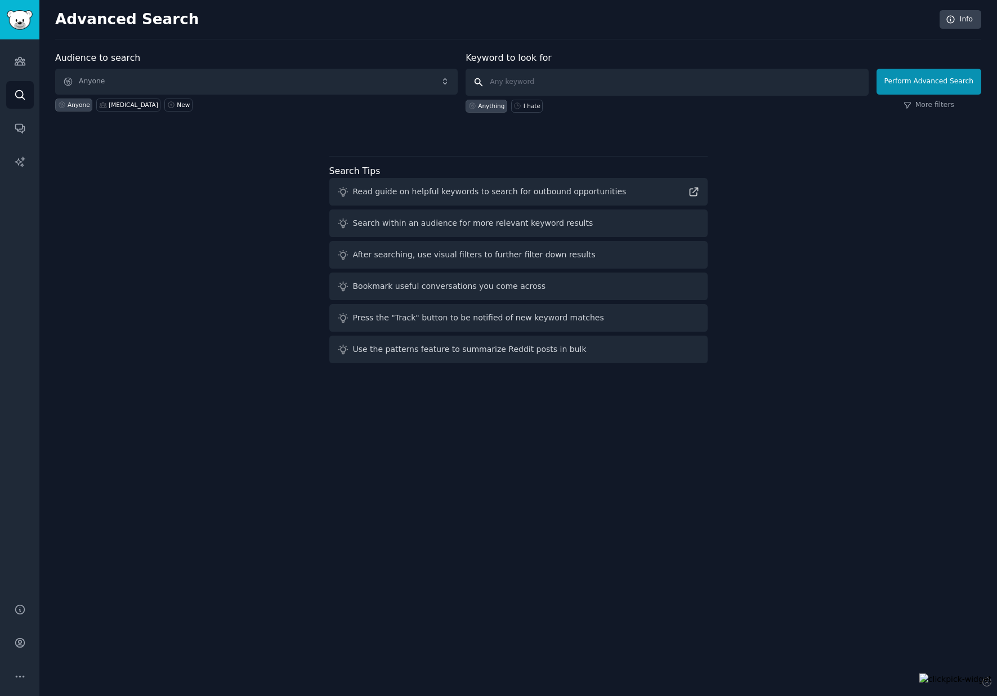
click at [594, 84] on input "text" at bounding box center [667, 82] width 403 height 27
type input "I hate"
click button "Perform Advanced Search" at bounding box center [929, 82] width 105 height 26
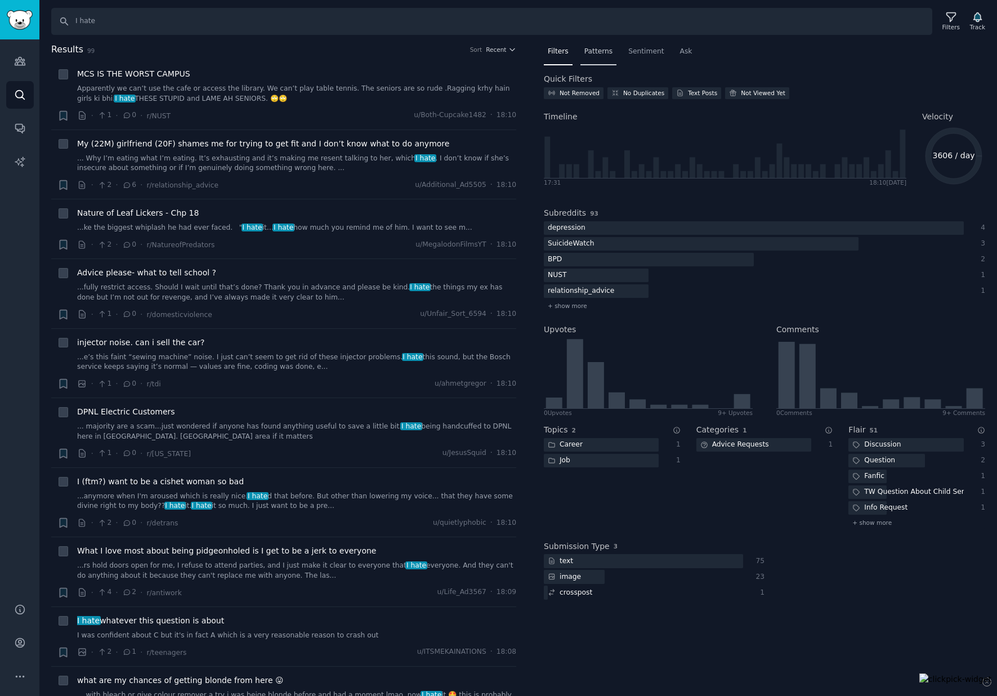
click at [607, 57] on div "Patterns" at bounding box center [598, 54] width 36 height 23
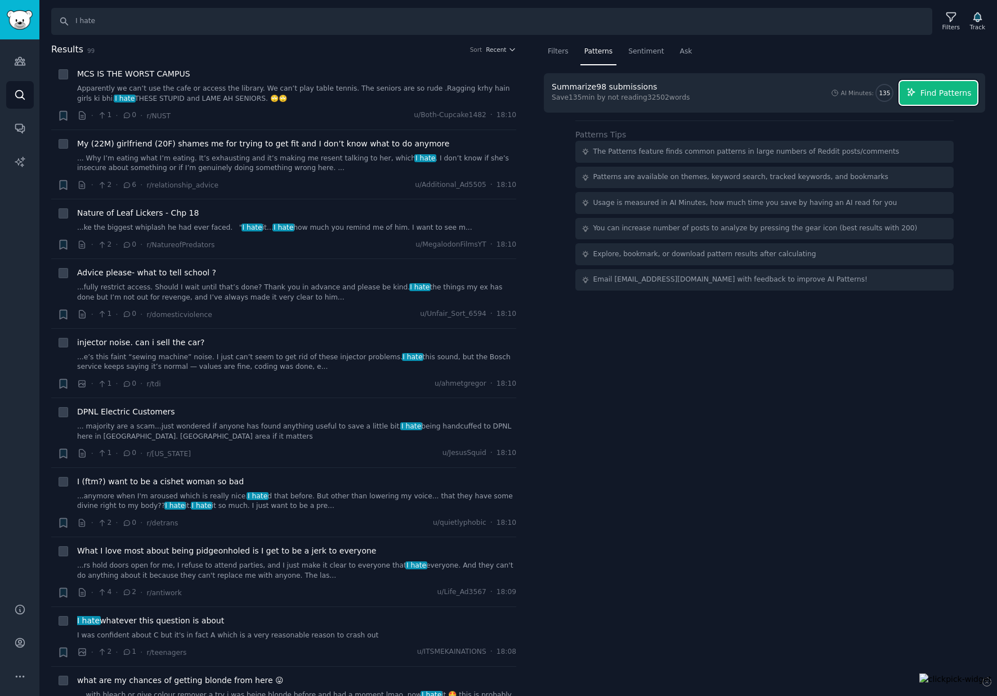
click at [932, 93] on span "Find Patterns" at bounding box center [946, 93] width 51 height 12
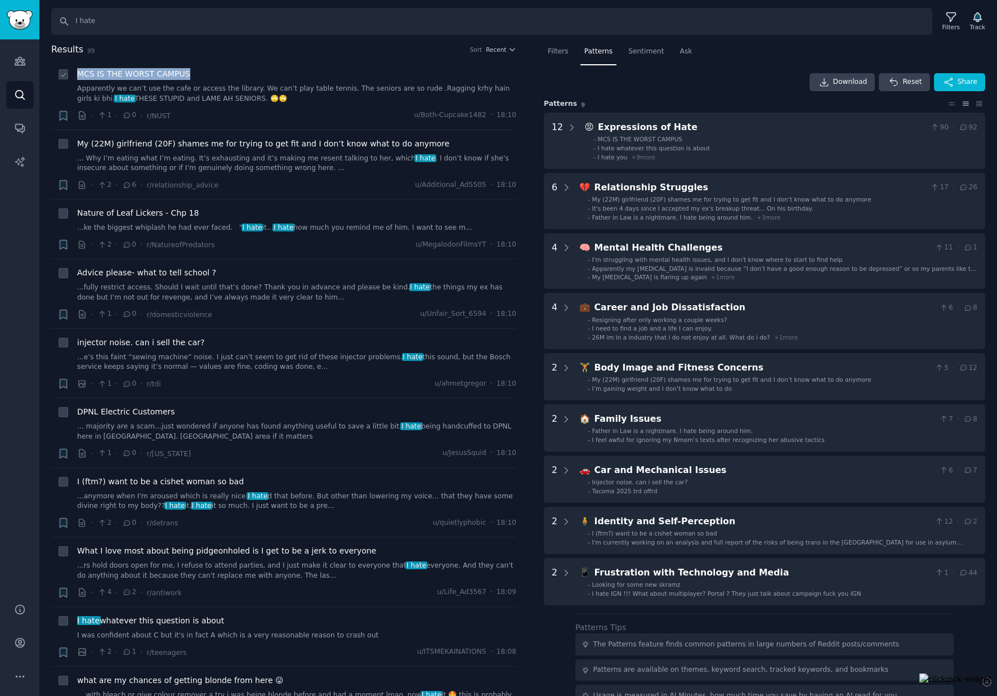
click at [220, 99] on link "Apparently we can’t use the cafe or access the library. We can’t play table ten…" at bounding box center [296, 94] width 439 height 20
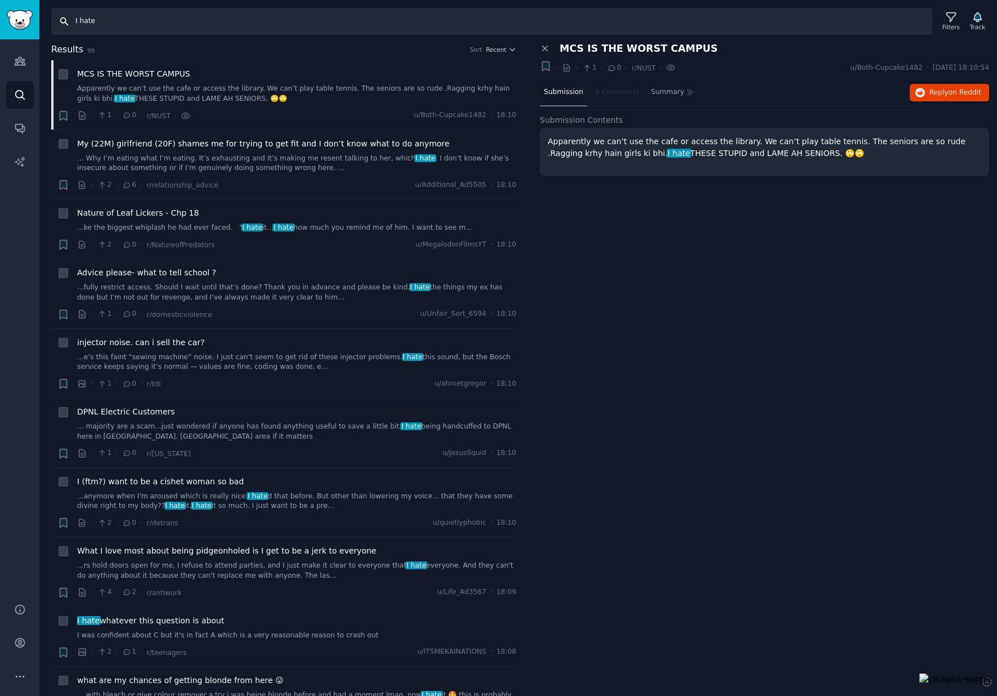
click at [123, 16] on input "I hate" at bounding box center [491, 21] width 881 height 27
click at [546, 48] on icon at bounding box center [545, 48] width 10 height 10
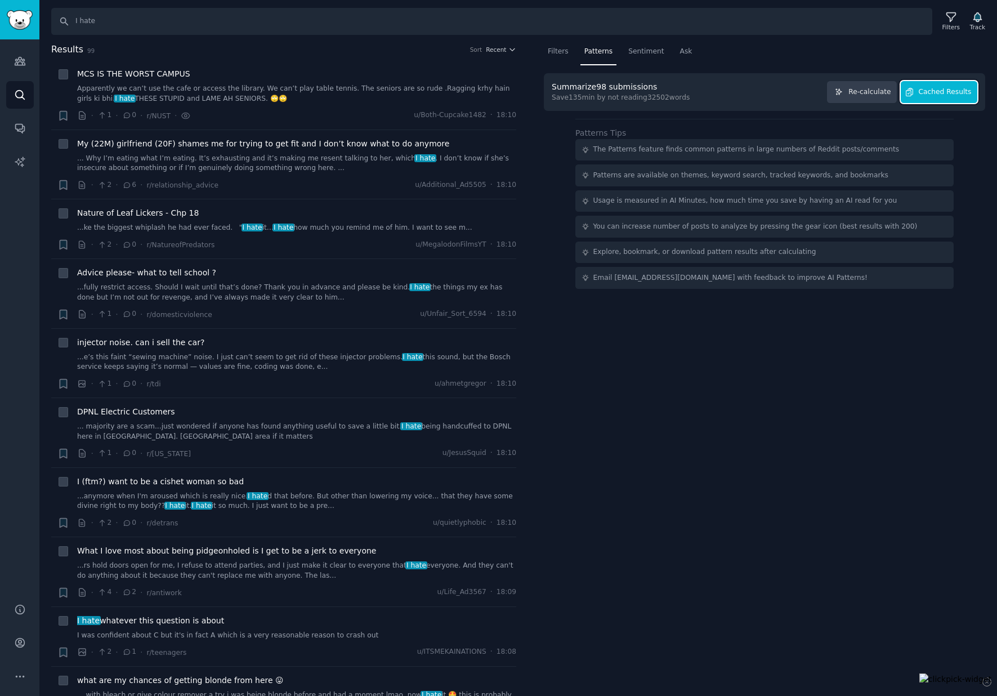
click at [918, 92] on button "Cached Results" at bounding box center [939, 92] width 77 height 22
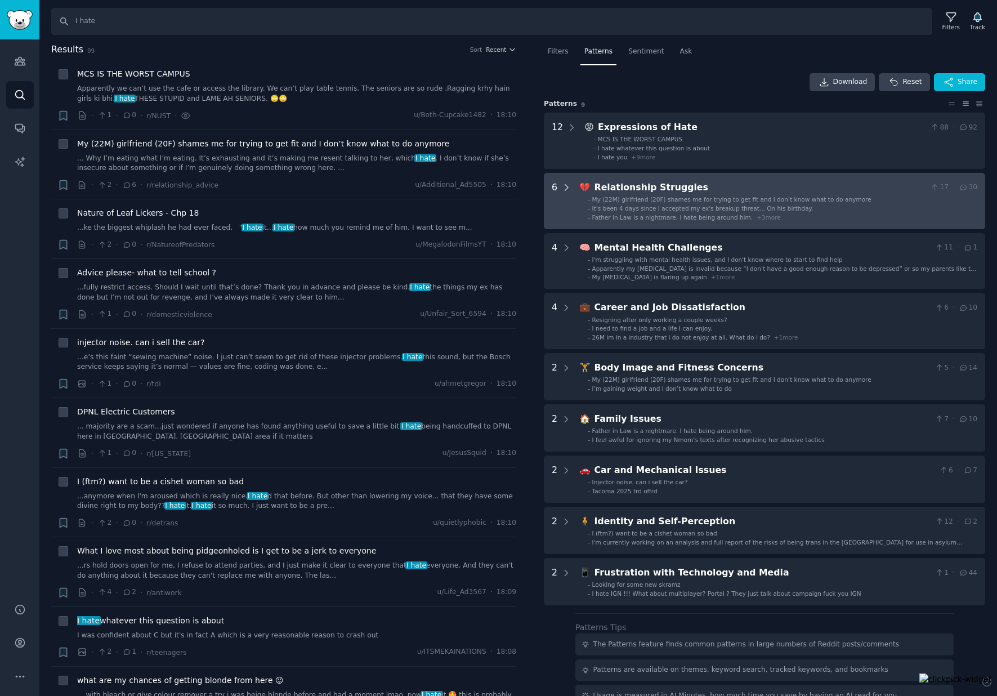
click at [568, 185] on icon at bounding box center [566, 187] width 10 height 10
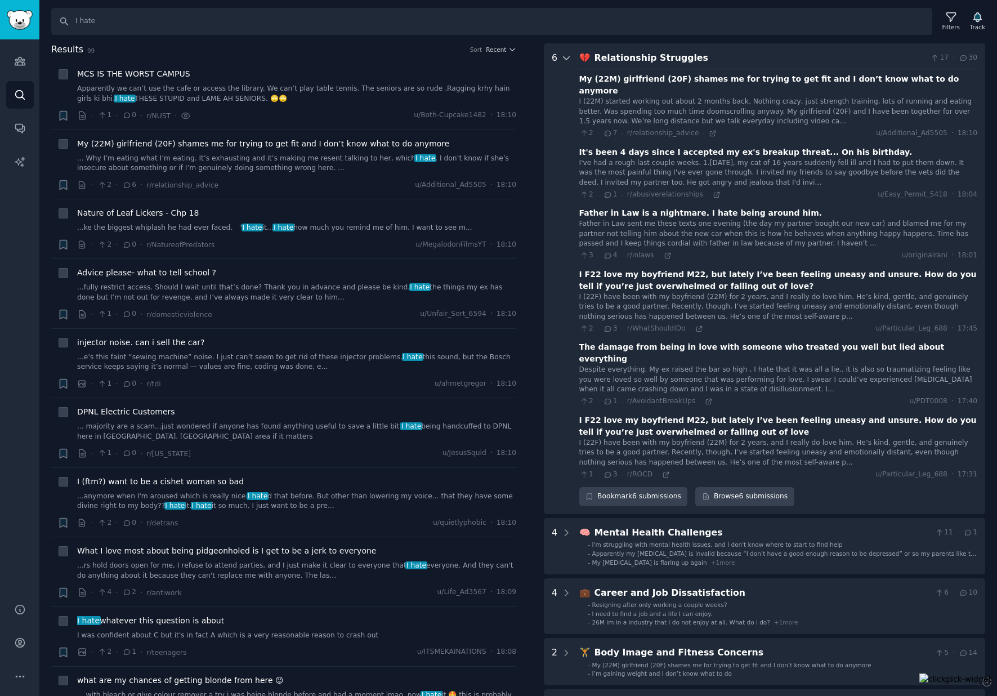
scroll to position [130, 0]
click at [627, 101] on div "I (22M) started working out about 2 months back. Nothing crazy, just strength t…" at bounding box center [778, 111] width 398 height 30
click at [608, 129] on icon at bounding box center [608, 133] width 10 height 8
click at [720, 486] on link "Browse 6 submissions" at bounding box center [744, 495] width 99 height 19
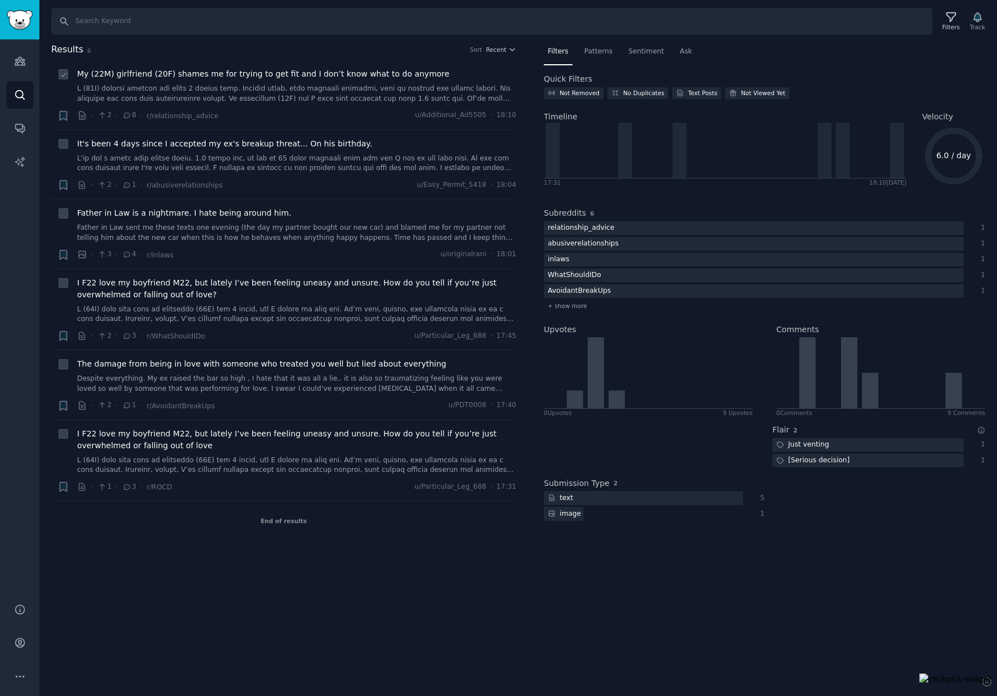
click at [413, 92] on link at bounding box center [296, 94] width 439 height 20
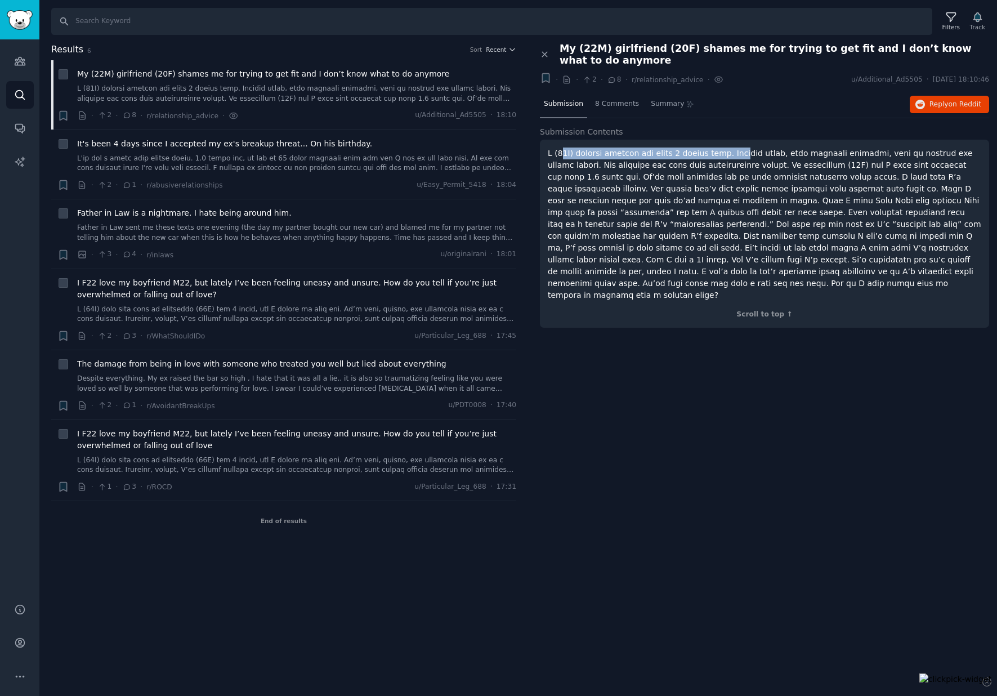
drag, startPoint x: 561, startPoint y: 154, endPoint x: 754, endPoint y: 157, distance: 192.6
click at [748, 157] on p at bounding box center [765, 225] width 434 height 154
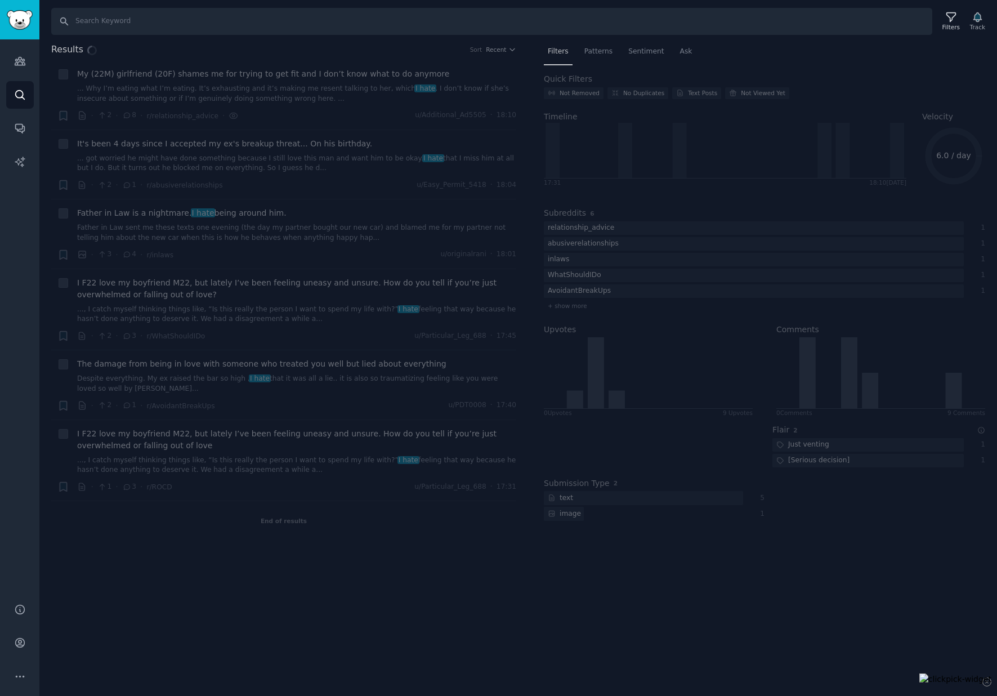
type input "I hate"
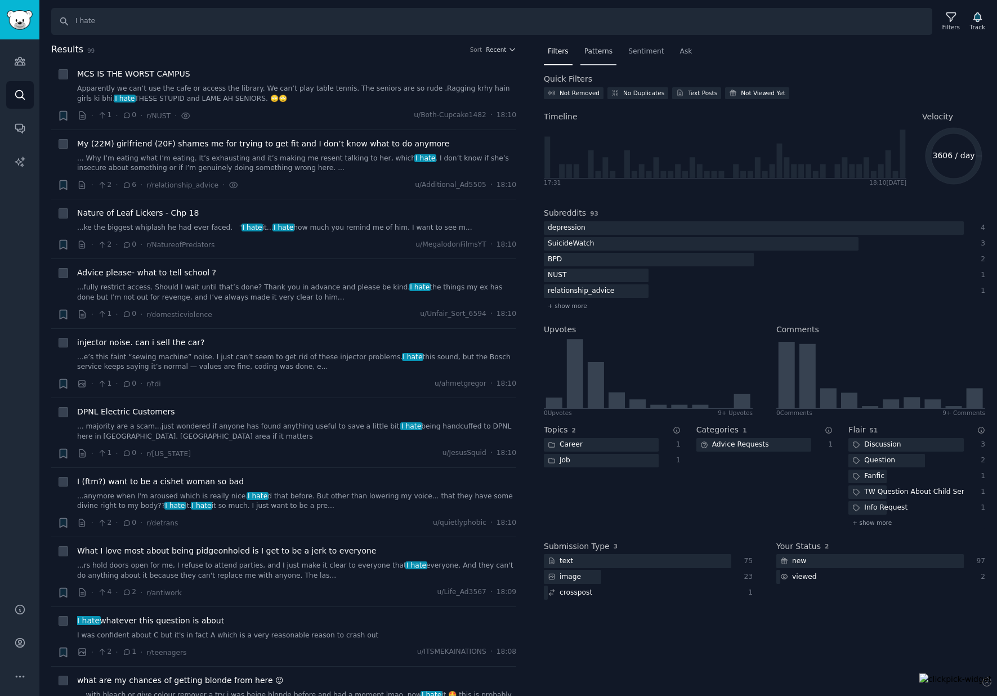
click at [603, 56] on div "Patterns" at bounding box center [598, 54] width 36 height 23
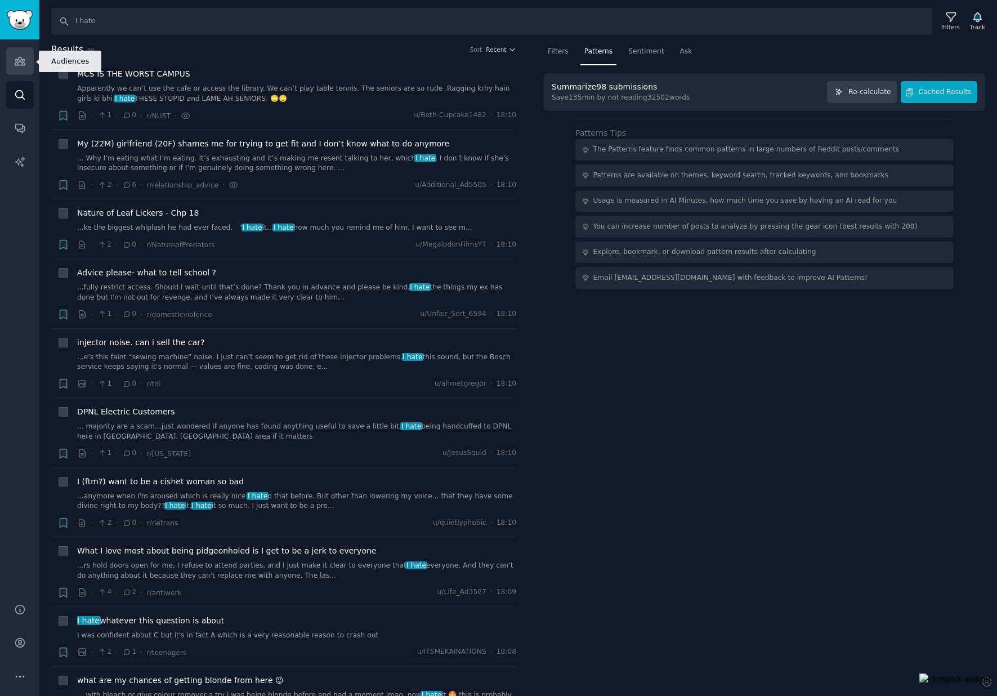
click at [21, 69] on link "Audiences" at bounding box center [20, 61] width 28 height 28
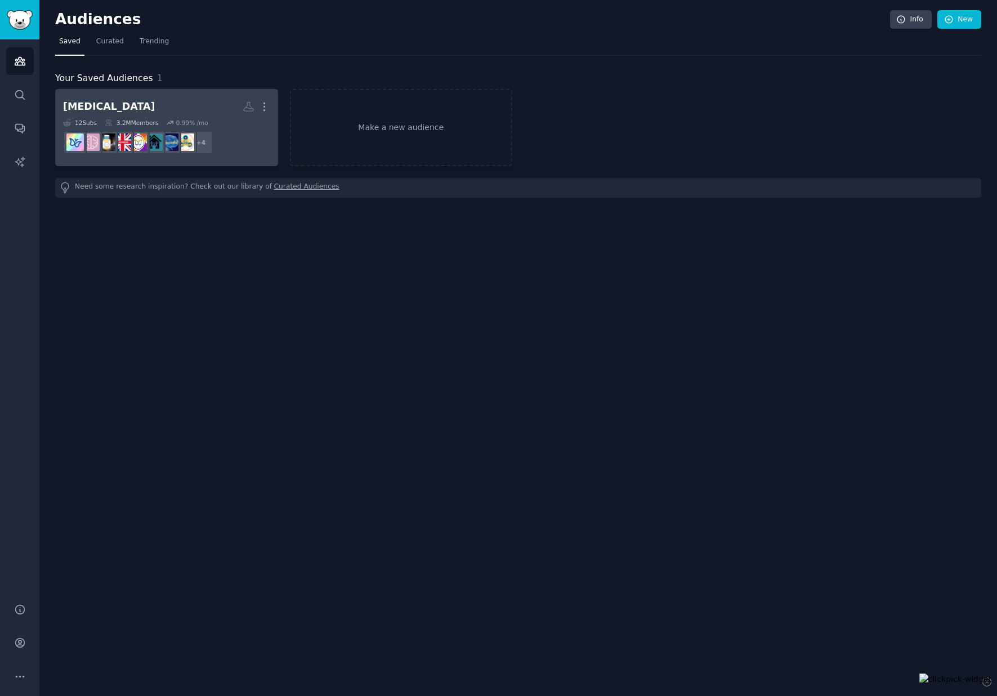
click at [153, 100] on h2 "ADHD More" at bounding box center [166, 107] width 207 height 20
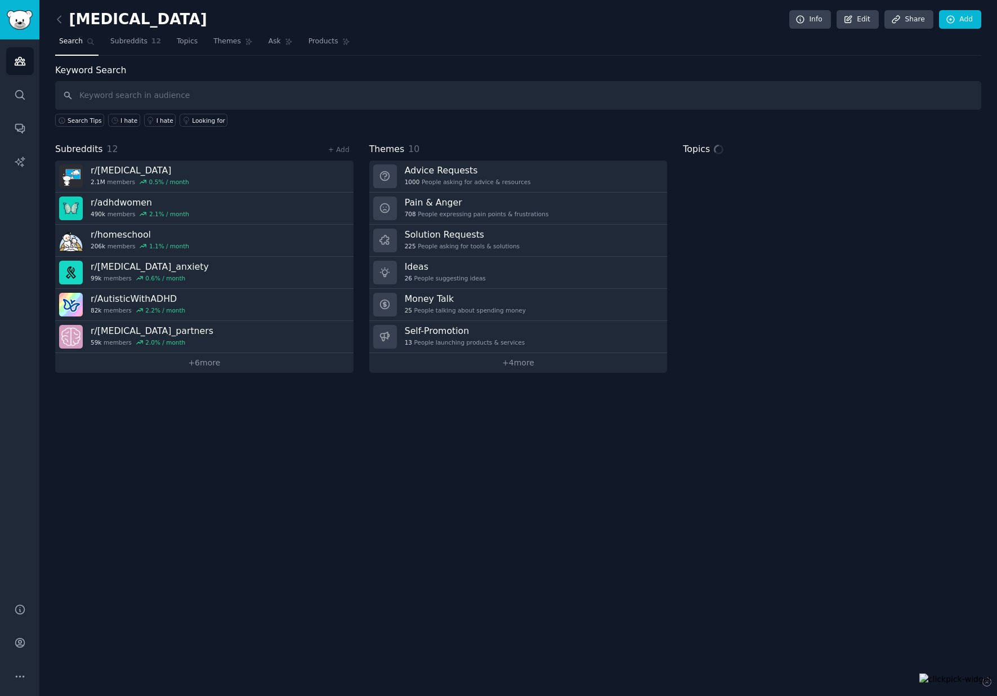
click at [153, 100] on input "text" at bounding box center [518, 95] width 926 height 29
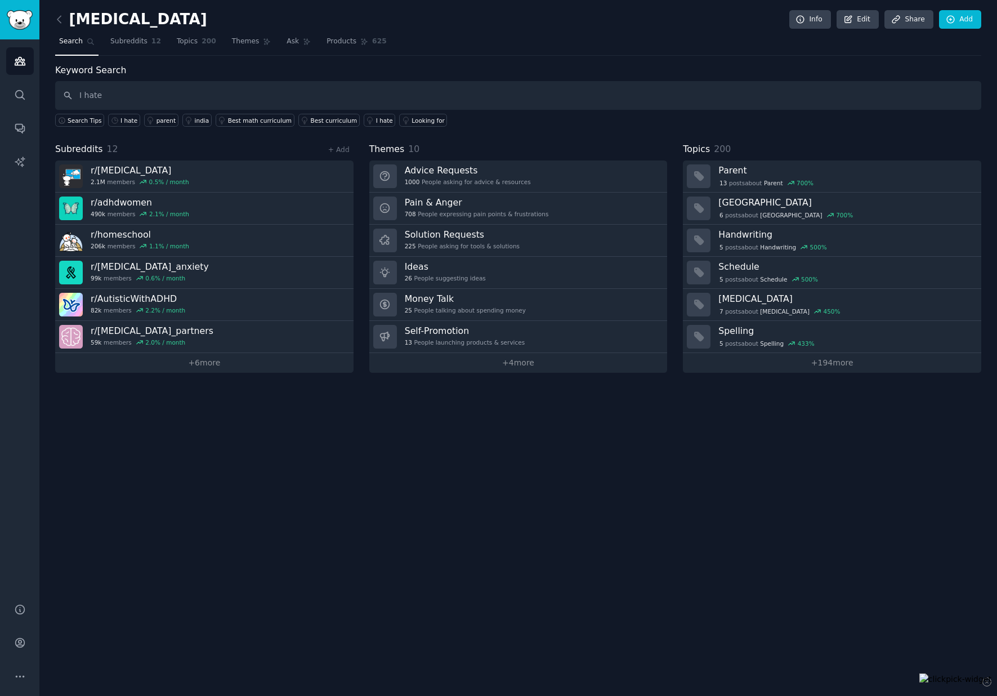
type input "I hate"
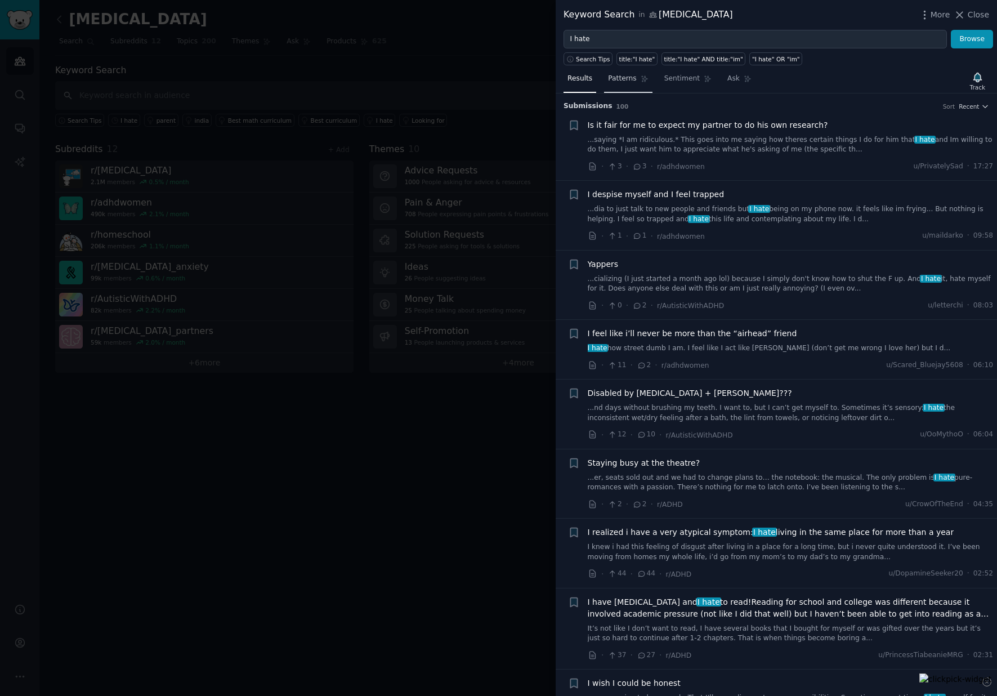
click at [635, 81] on span "Patterns" at bounding box center [622, 79] width 28 height 10
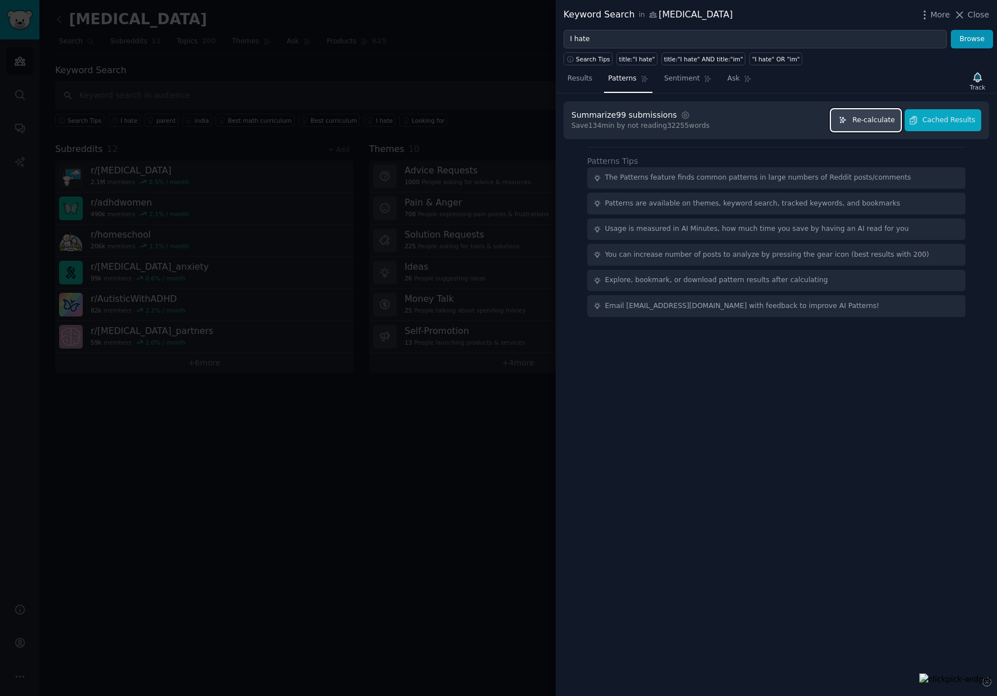
click at [887, 118] on span "Re-calculate" at bounding box center [873, 120] width 42 height 10
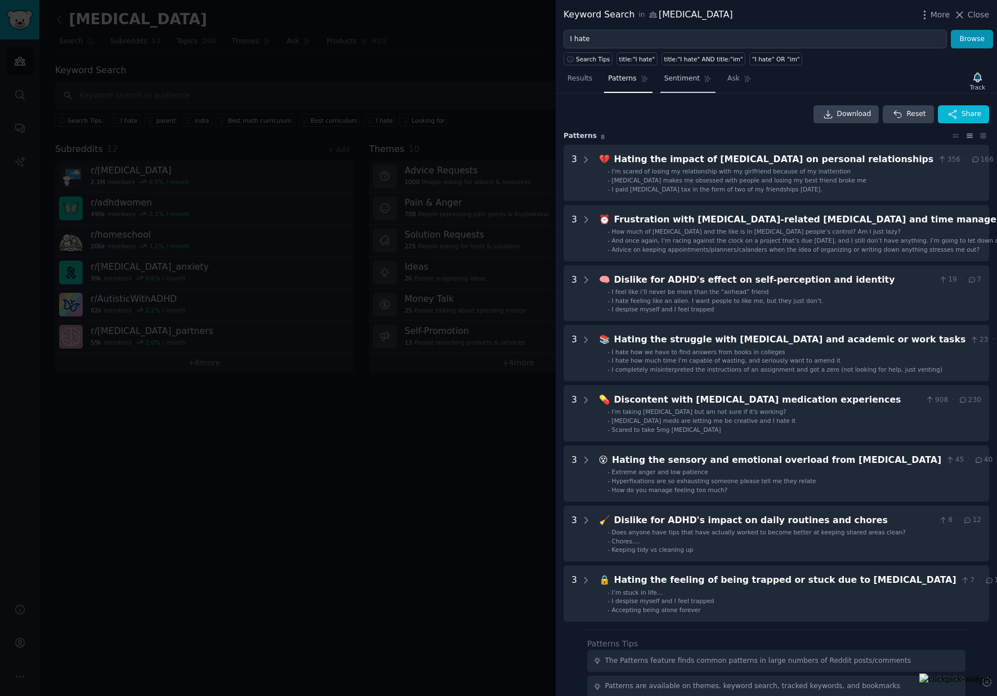
click at [668, 81] on span "Sentiment" at bounding box center [681, 79] width 35 height 10
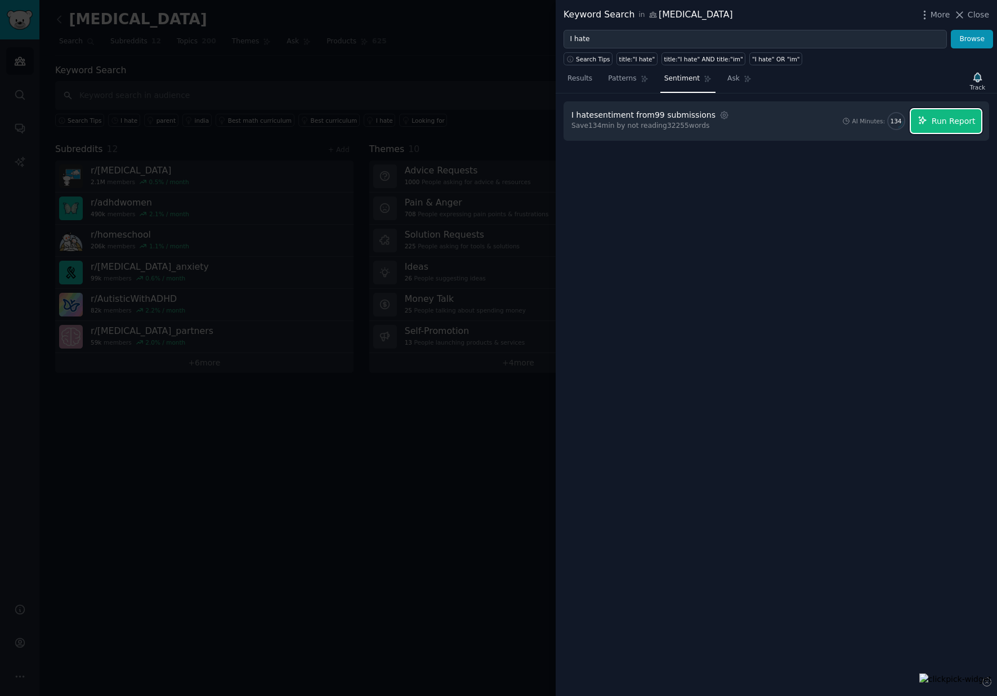
click at [948, 126] on span "Run Report" at bounding box center [954, 121] width 44 height 12
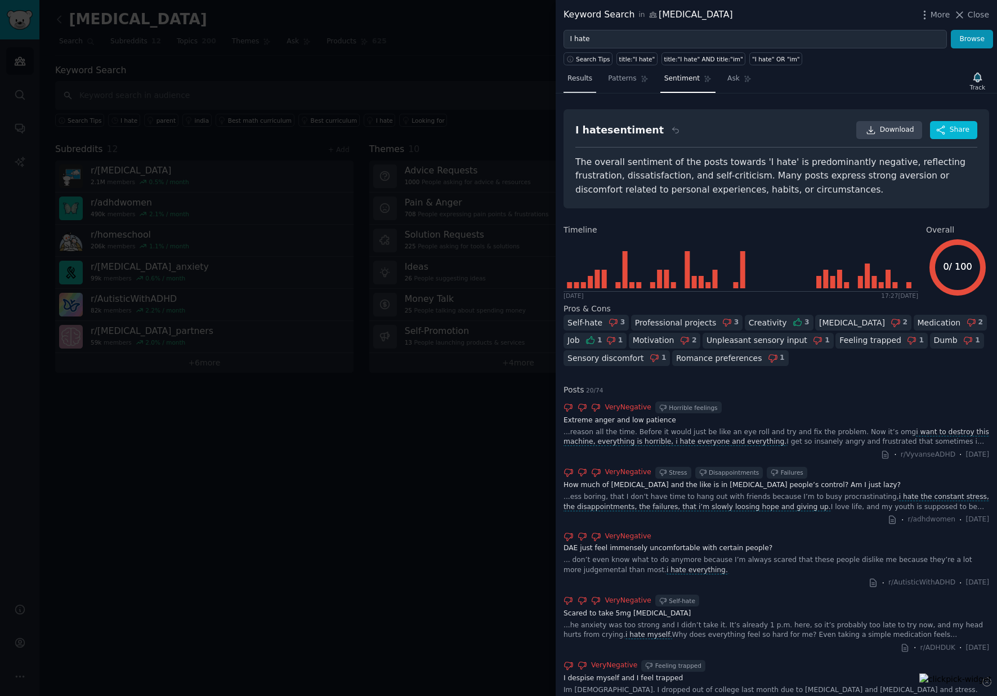
click at [583, 79] on span "Results" at bounding box center [580, 79] width 25 height 10
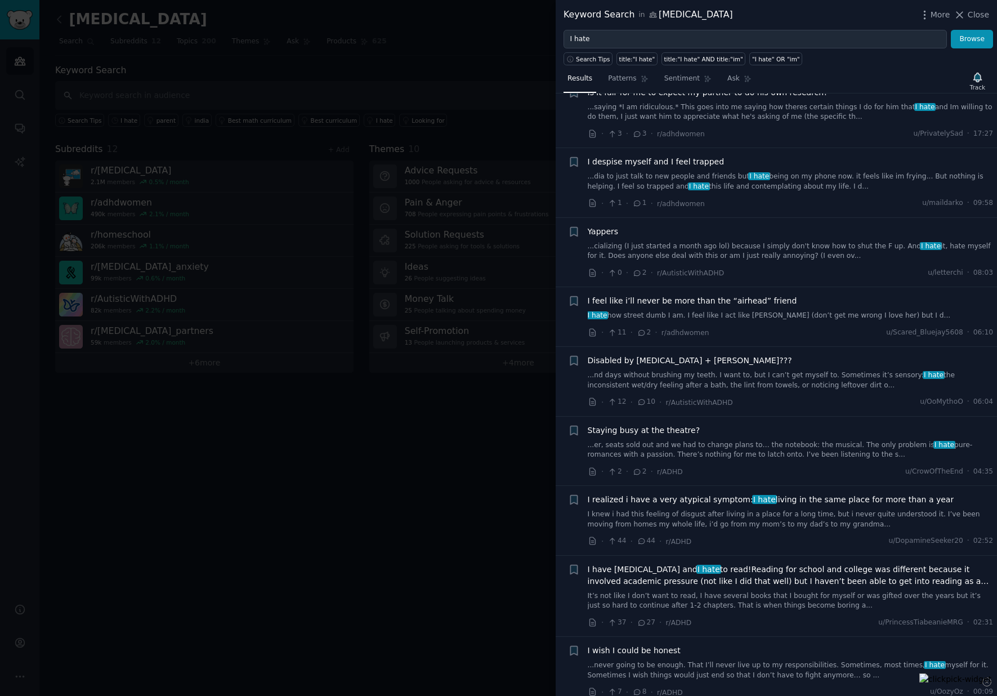
scroll to position [40, 0]
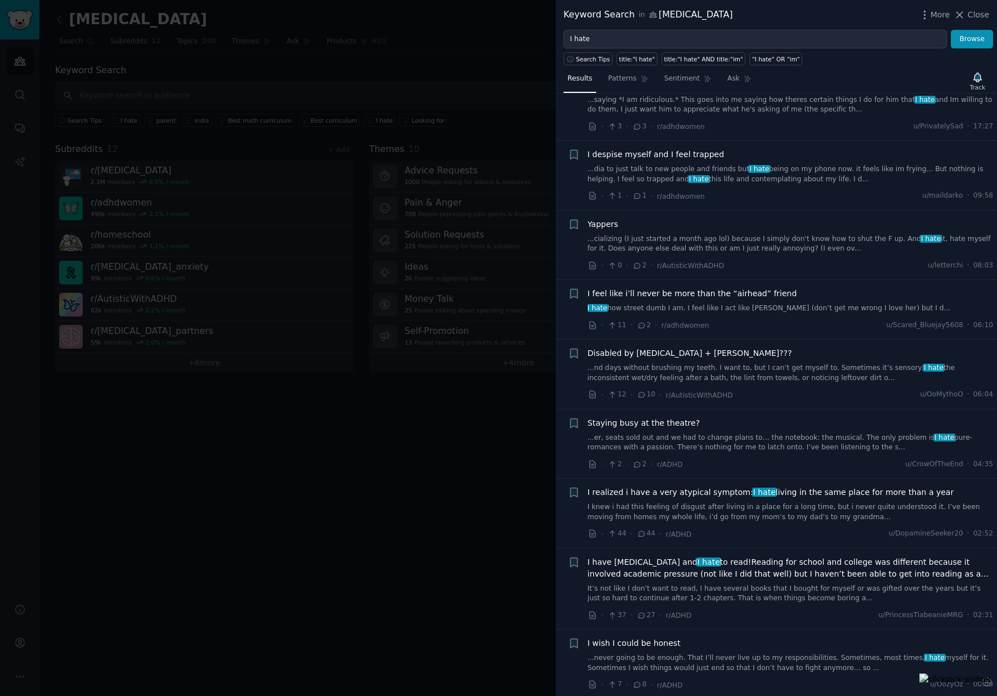
click at [834, 374] on link "...nd days without brushing my teeth. I want to, but I can’t get myself to. Som…" at bounding box center [791, 373] width 406 height 20
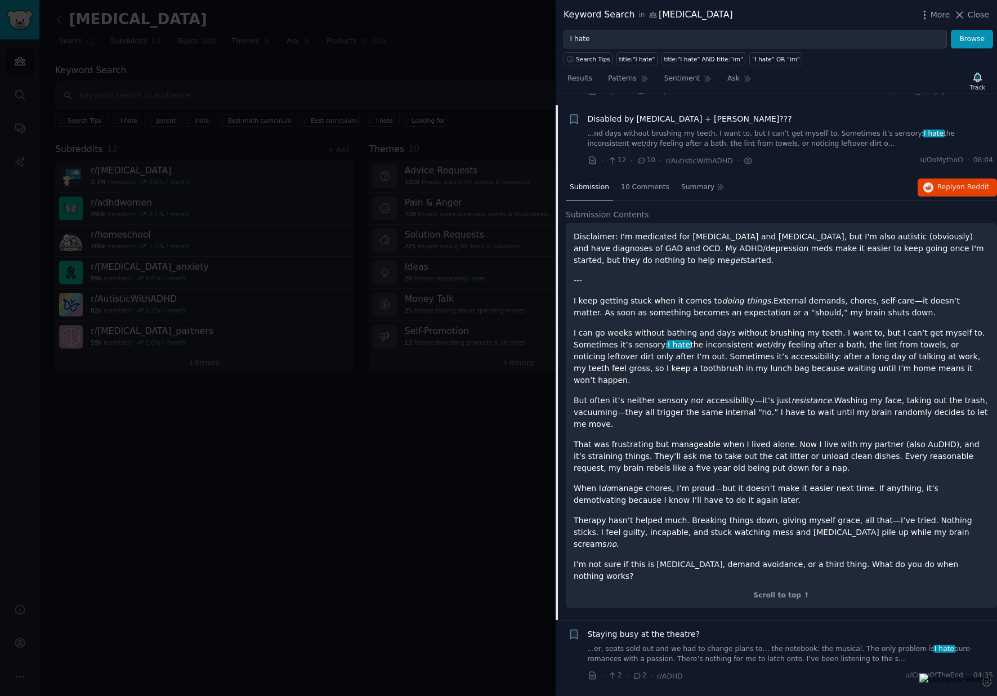
scroll to position [286, 0]
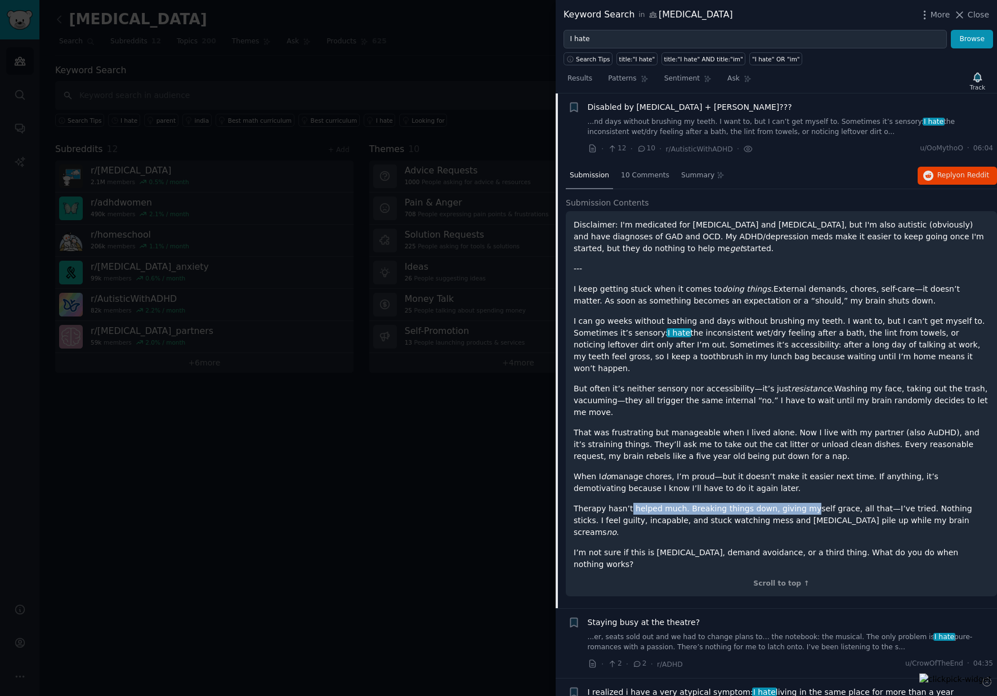
drag, startPoint x: 629, startPoint y: 485, endPoint x: 801, endPoint y: 485, distance: 171.2
click at [801, 503] on p "Therapy hasn’t helped much. Breaking things down, giving myself grace, all that…" at bounding box center [781, 520] width 415 height 35
click at [824, 503] on p "Therapy hasn’t helped much. Breaking things down, giving myself grace, all that…" at bounding box center [781, 520] width 415 height 35
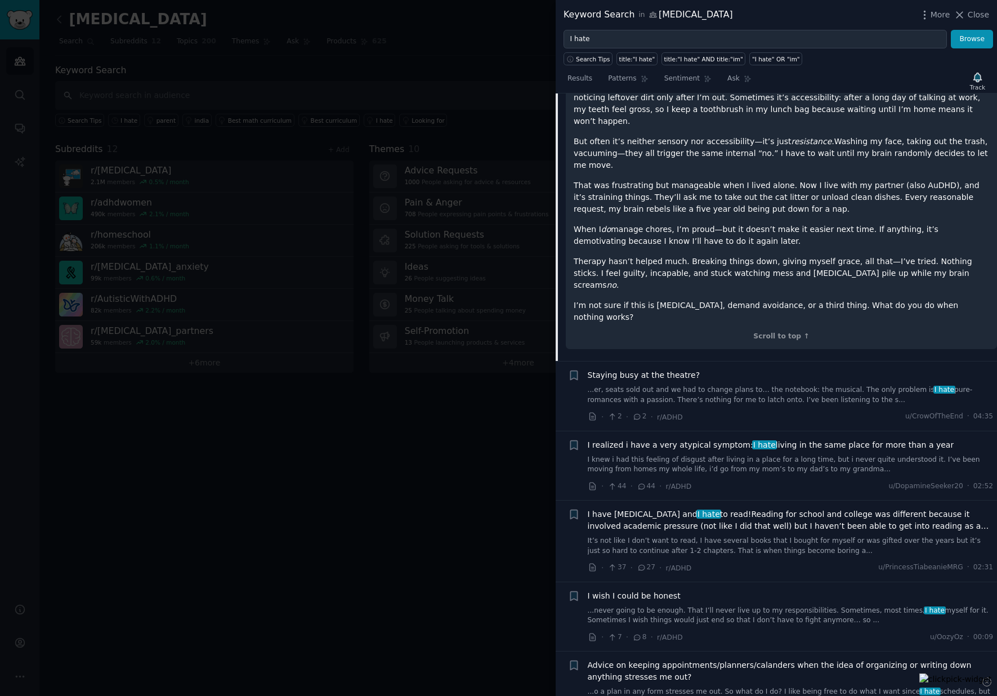
scroll to position [526, 0]
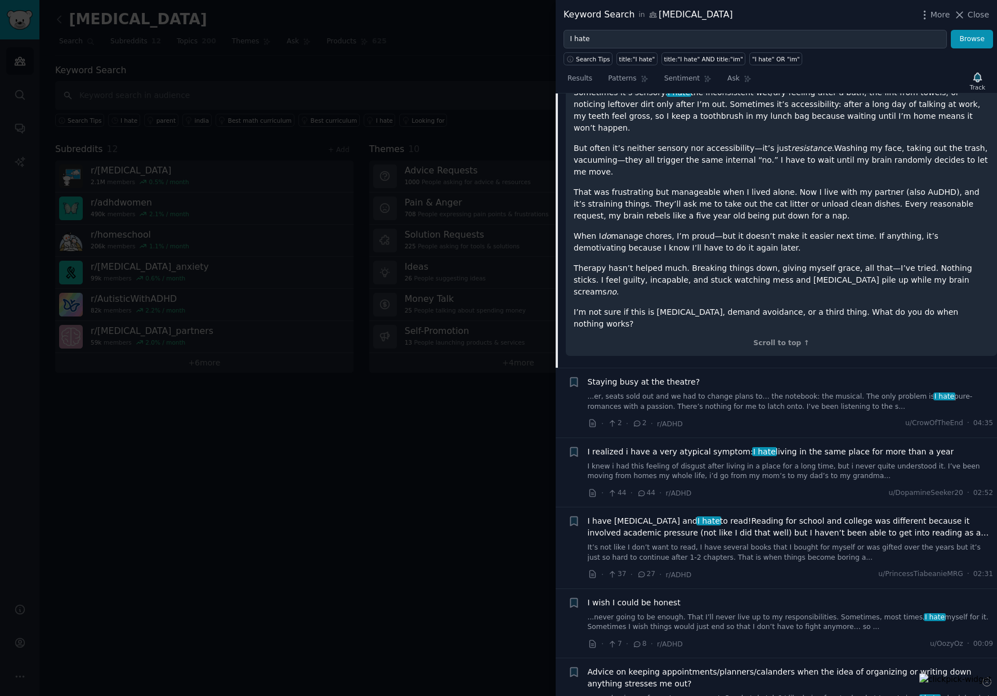
click at [745, 543] on link "It’s not like I don’t want to read, I have several books that I bought for myse…" at bounding box center [791, 553] width 406 height 20
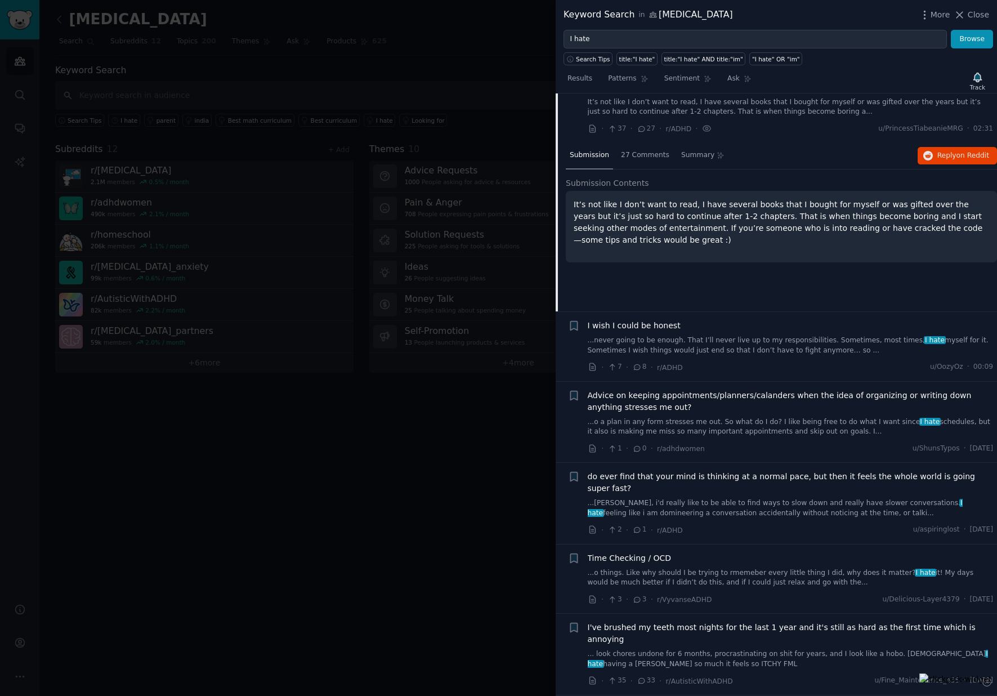
scroll to position [495, 0]
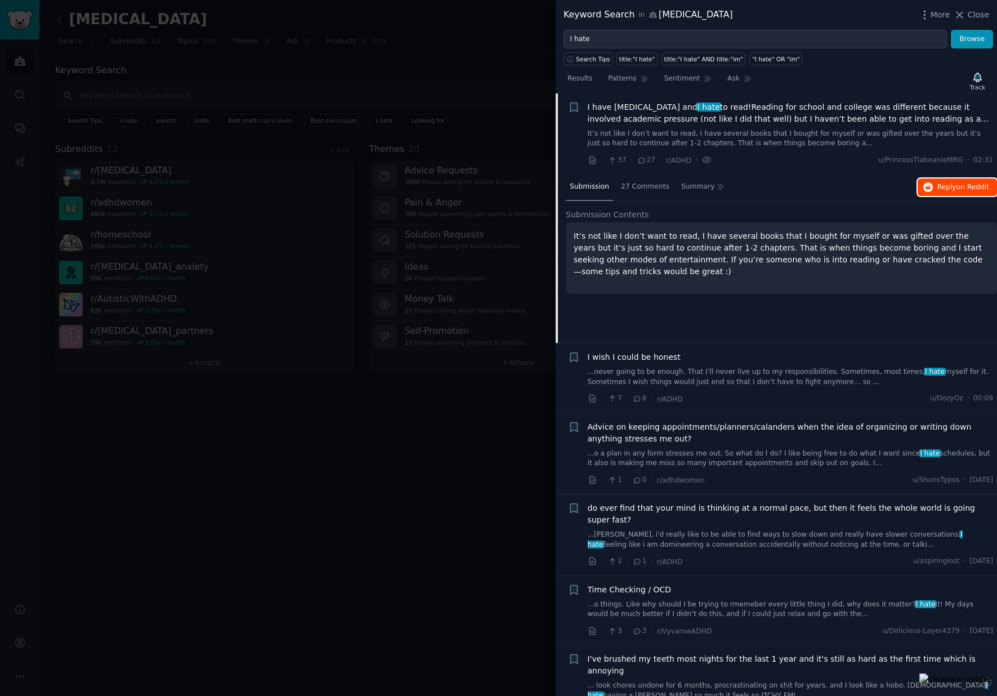
click at [937, 189] on span "Reply on Reddit" at bounding box center [963, 187] width 52 height 10
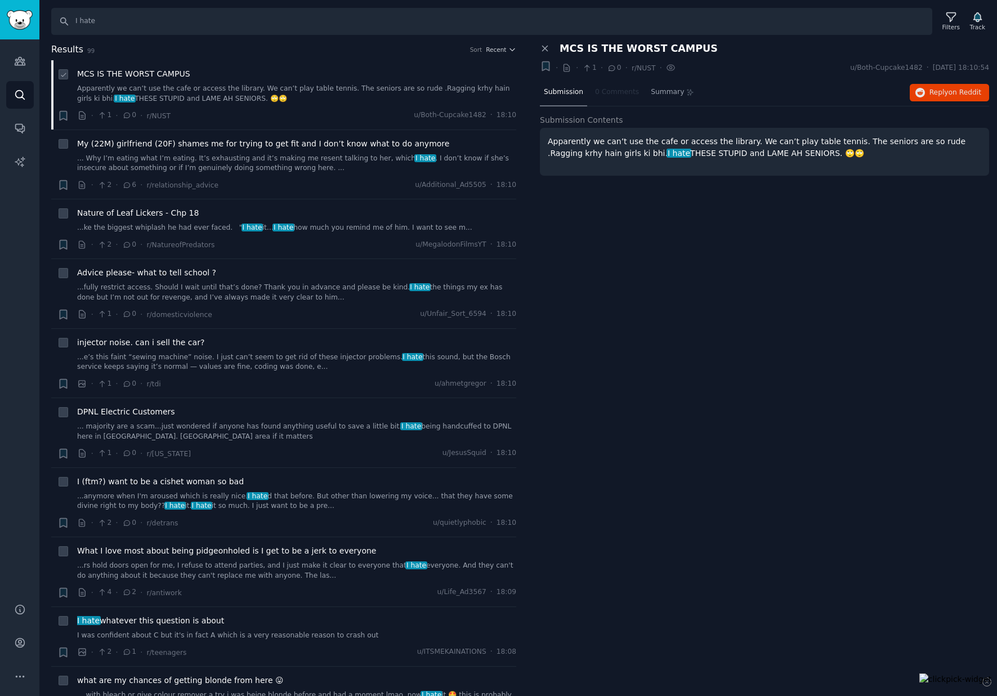
click at [126, 118] on icon at bounding box center [127, 115] width 6 height 5
